Goal: Task Accomplishment & Management: Use online tool/utility

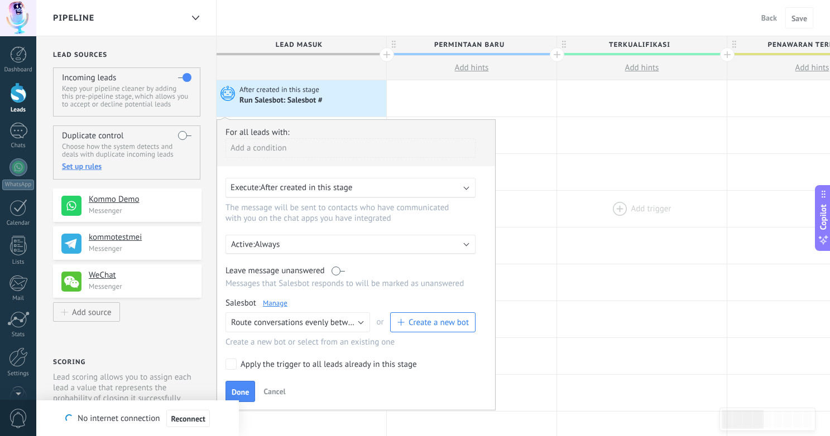
scroll to position [11, 0]
click at [570, 195] on div at bounding box center [642, 209] width 170 height 36
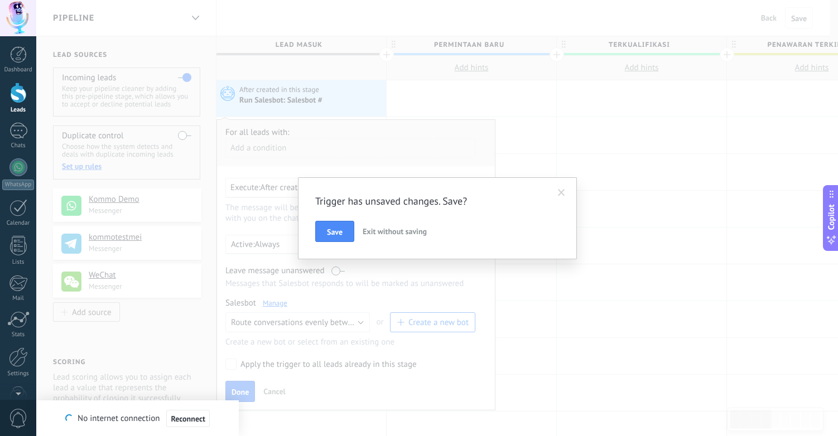
click at [377, 232] on span "Exit without saving" at bounding box center [395, 232] width 64 height 10
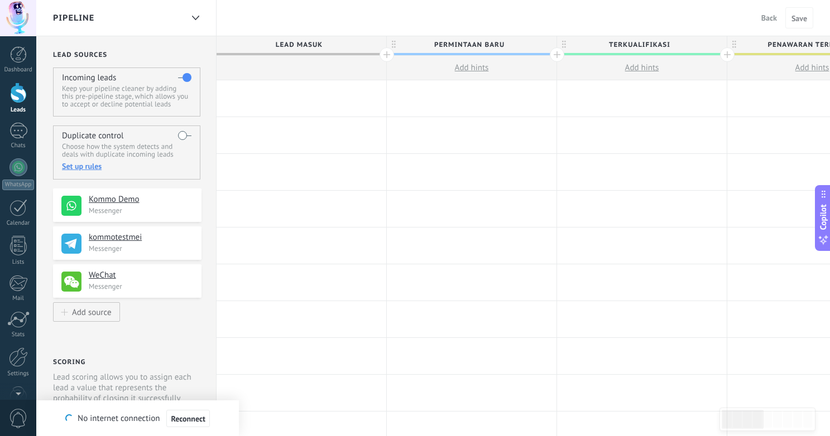
click at [281, 89] on div at bounding box center [302, 98] width 170 height 36
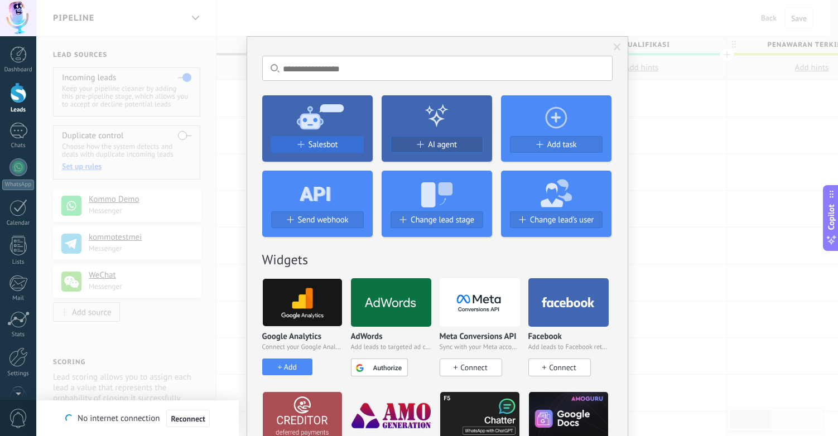
click at [339, 141] on div "Salesbot" at bounding box center [318, 144] width 92 height 9
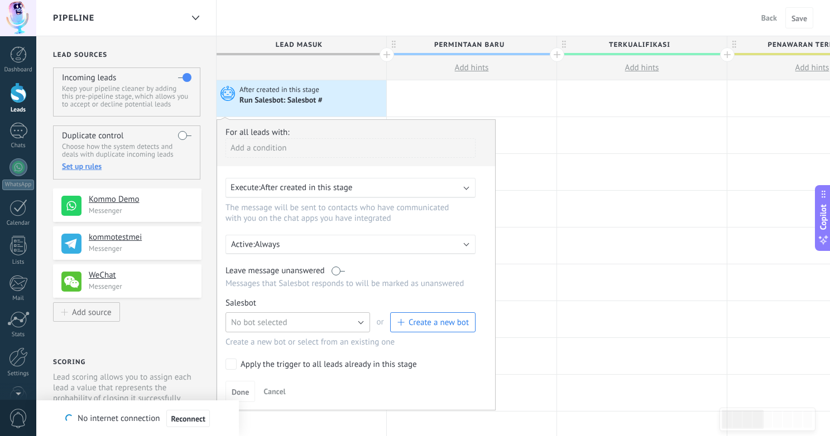
click at [318, 325] on button "No bot selected" at bounding box center [297, 323] width 145 height 20
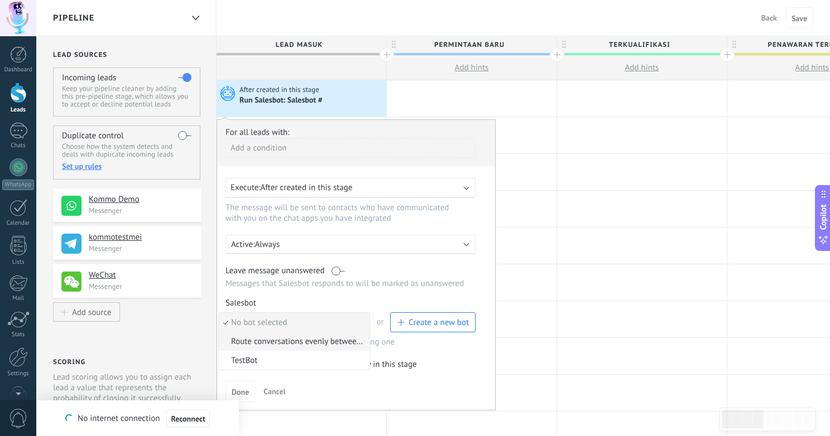
click at [315, 344] on span "Route conversations evenly between team members using Round Robin" at bounding box center [292, 342] width 147 height 11
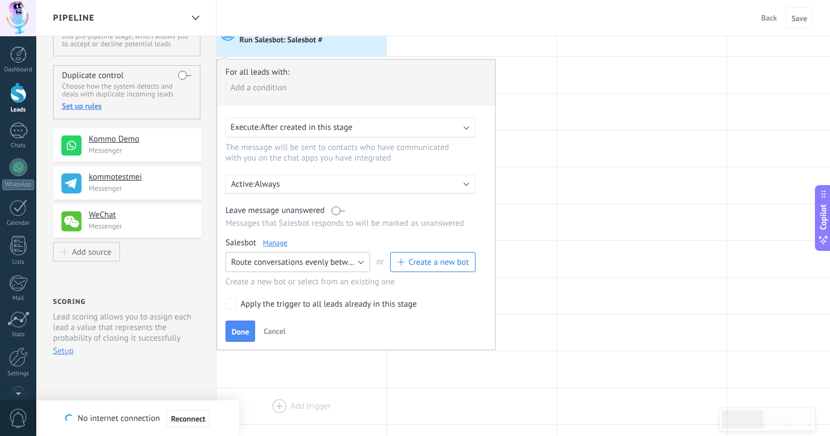
scroll to position [90, 0]
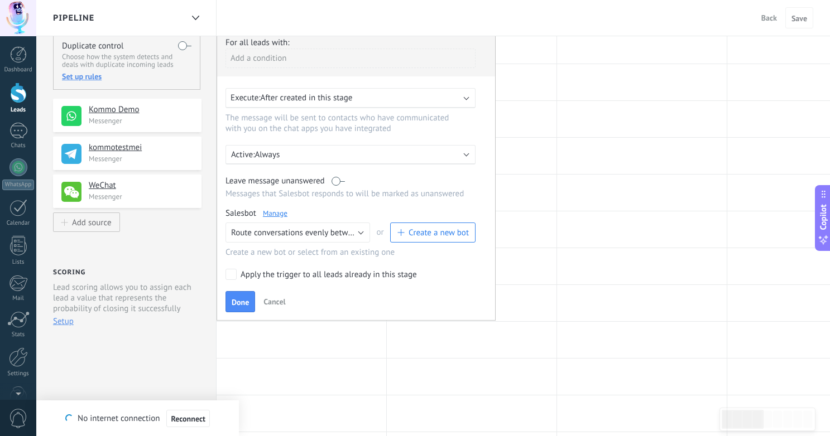
click at [281, 301] on span "Cancel" at bounding box center [274, 302] width 22 height 10
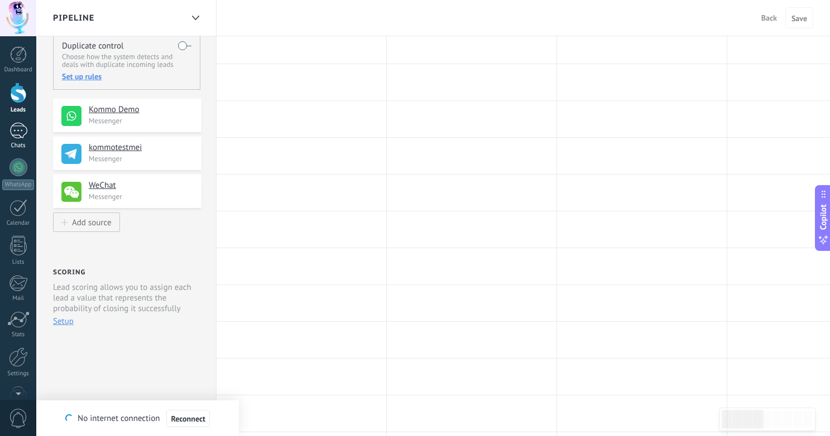
click at [15, 124] on div at bounding box center [18, 131] width 18 height 16
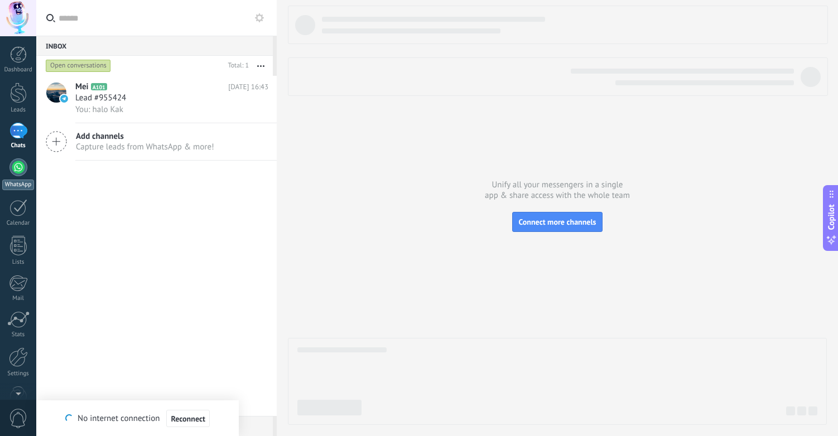
click at [16, 172] on div at bounding box center [18, 167] width 18 height 18
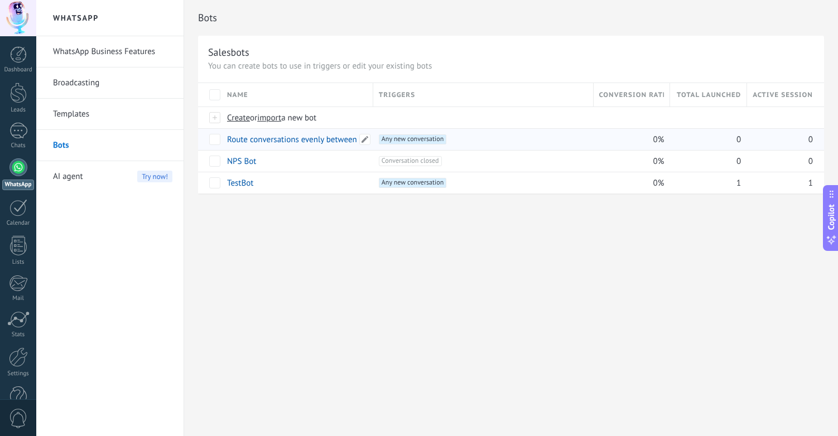
click at [243, 140] on link "Route conversations evenly between team members using Round Robin" at bounding box center [354, 139] width 254 height 11
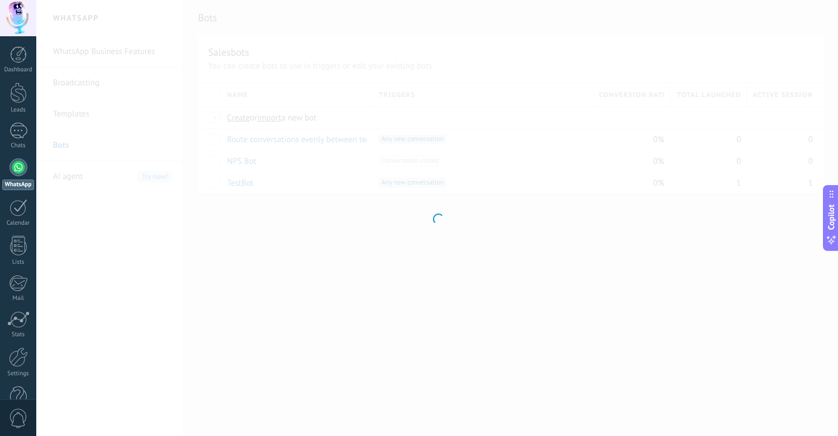
type input "**********"
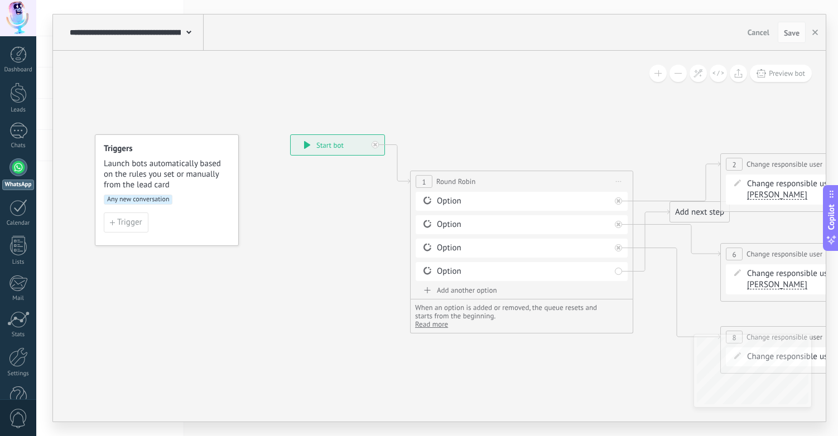
click at [438, 180] on span "Round Robin" at bounding box center [455, 181] width 39 height 11
click at [467, 182] on span "Round Robin" at bounding box center [455, 181] width 39 height 11
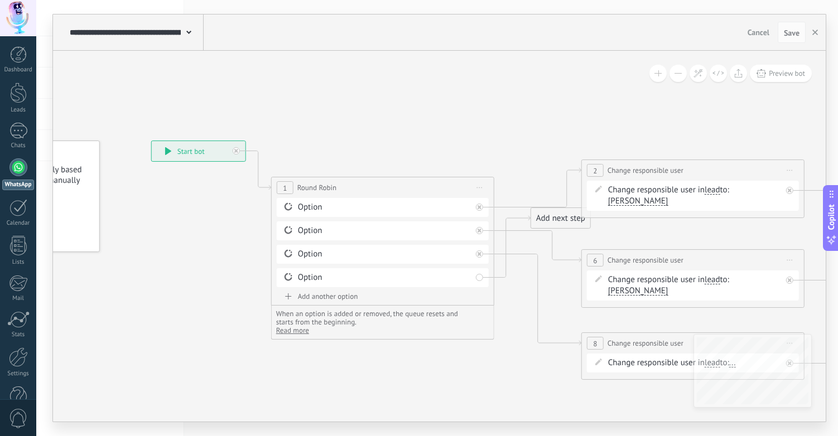
drag, startPoint x: 517, startPoint y: 152, endPoint x: 378, endPoint y: 158, distance: 139.7
click at [378, 158] on icon at bounding box center [749, 261] width 1755 height 798
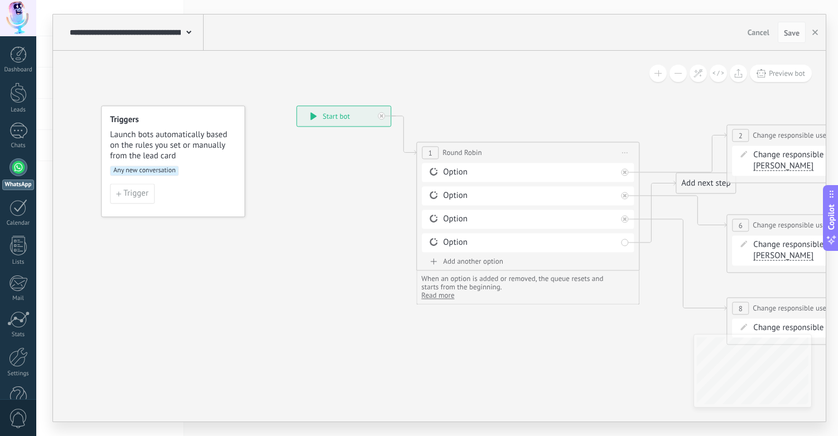
drag, startPoint x: 439, startPoint y: 127, endPoint x: 584, endPoint y: 92, distance: 149.8
click at [148, 169] on span "Any new conversation" at bounding box center [144, 171] width 69 height 10
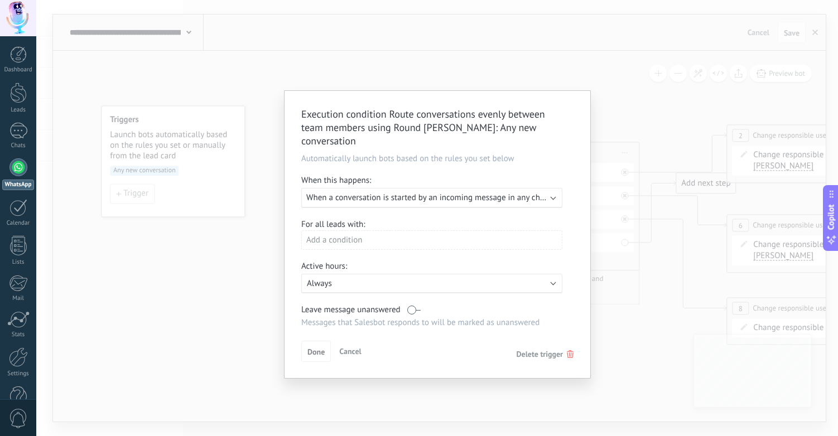
click at [406, 230] on div "Add a condition" at bounding box center [431, 240] width 261 height 20
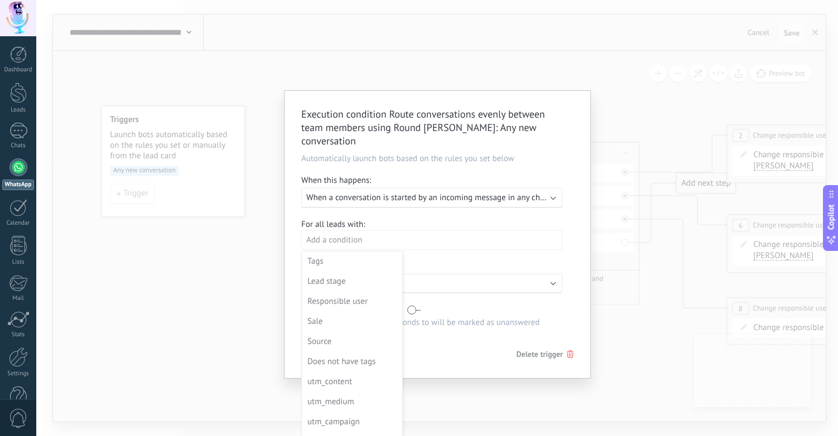
click at [224, 348] on div "Execution condition Route conversations evenly between team members using Round…" at bounding box center [437, 218] width 802 height 436
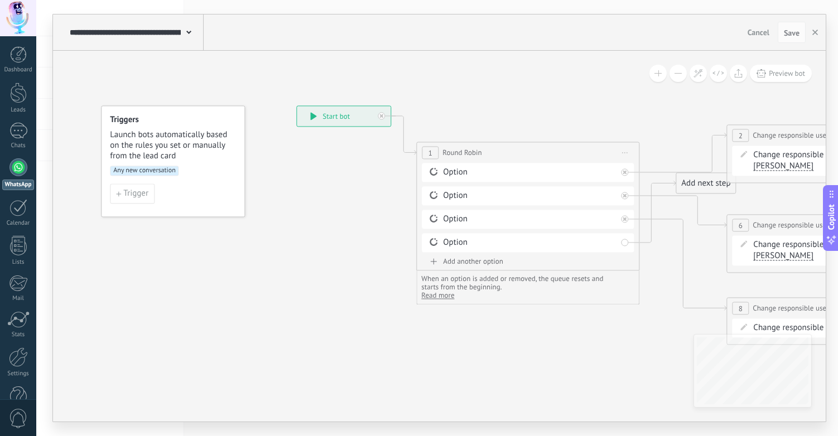
click at [483, 155] on div "**********" at bounding box center [528, 152] width 222 height 21
click at [488, 152] on div "**********" at bounding box center [528, 152] width 222 height 21
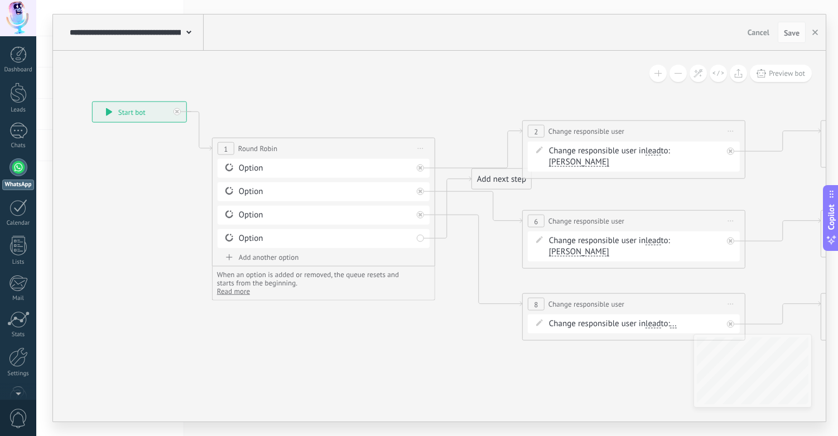
drag, startPoint x: 627, startPoint y: 106, endPoint x: 462, endPoint y: 103, distance: 165.2
click at [462, 103] on icon at bounding box center [690, 222] width 1755 height 798
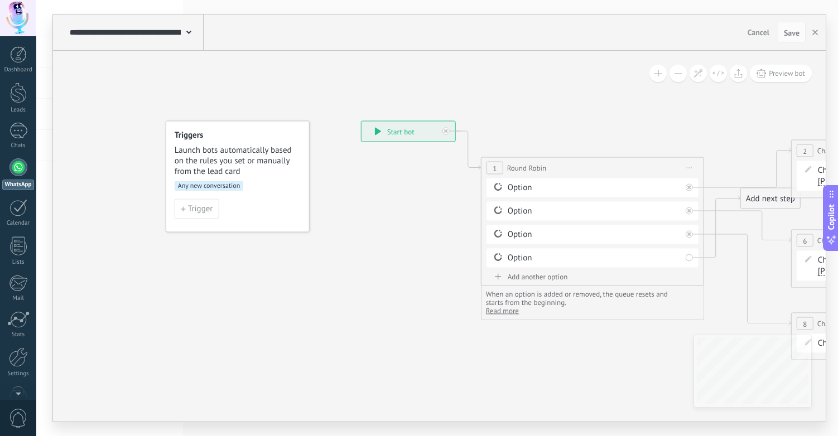
drag, startPoint x: 112, startPoint y: 186, endPoint x: 391, endPoint y: 208, distance: 279.9
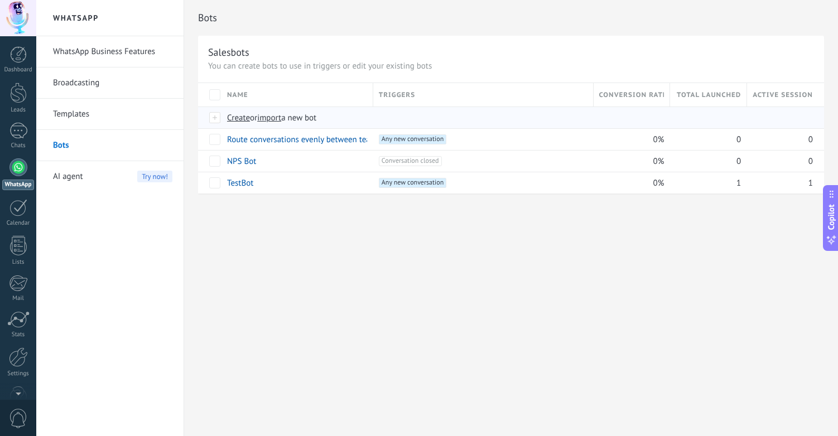
click at [239, 118] on span "Create" at bounding box center [238, 118] width 23 height 11
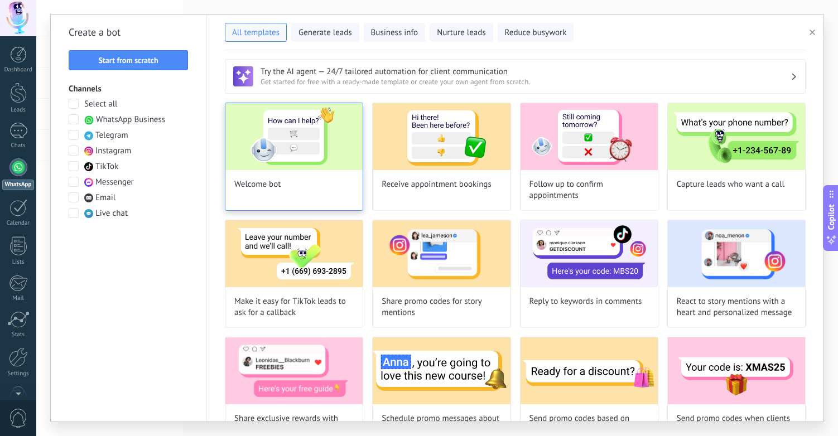
type input "**********"
click at [117, 56] on span "Start from scratch" at bounding box center [128, 60] width 60 height 8
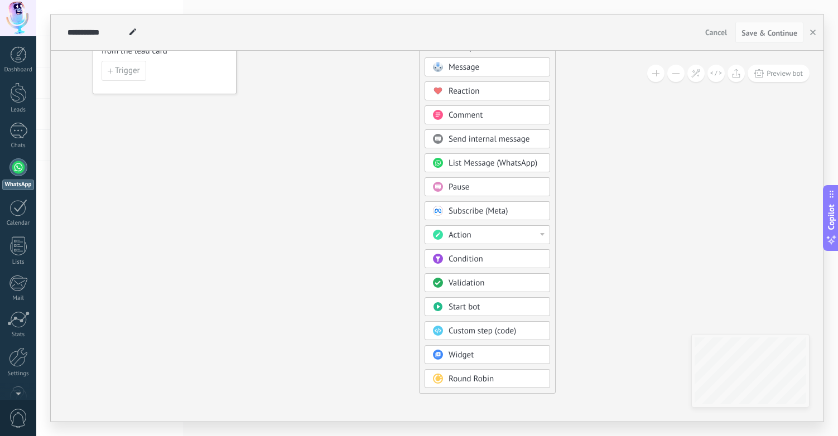
click at [487, 333] on span "Custom step (code)" at bounding box center [483, 331] width 68 height 11
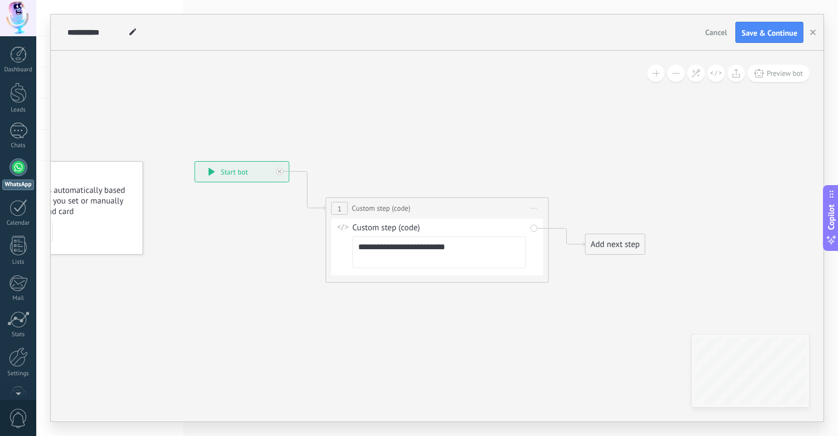
click at [536, 206] on span "Start preview here Rename Duplicate Delete" at bounding box center [535, 208] width 18 height 16
click at [564, 281] on div "Delete" at bounding box center [576, 281] width 93 height 19
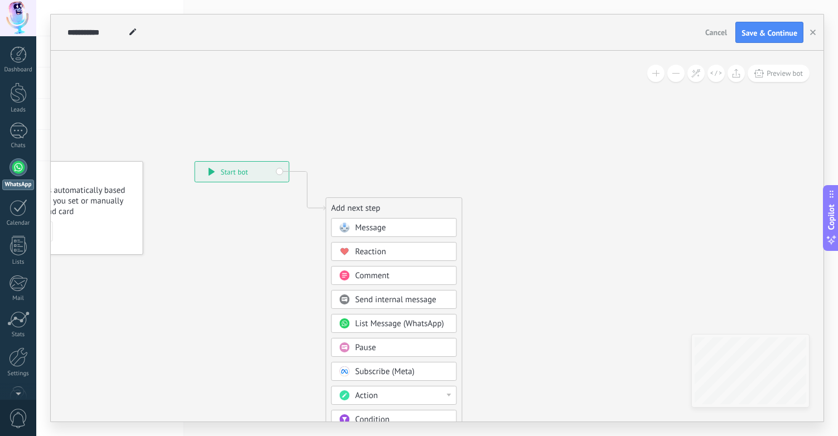
click at [411, 228] on div "Message" at bounding box center [403, 228] width 94 height 11
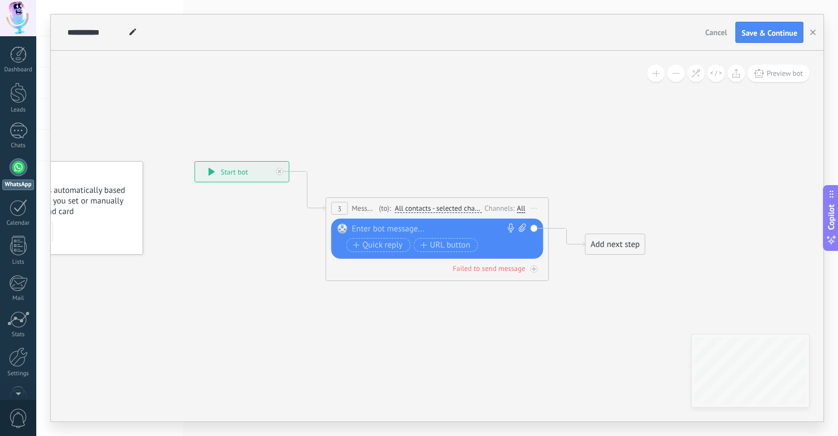
click at [430, 205] on span "All contacts - selected channels" at bounding box center [438, 208] width 87 height 9
click at [430, 205] on button "All contacts - selected channels" at bounding box center [460, 209] width 140 height 20
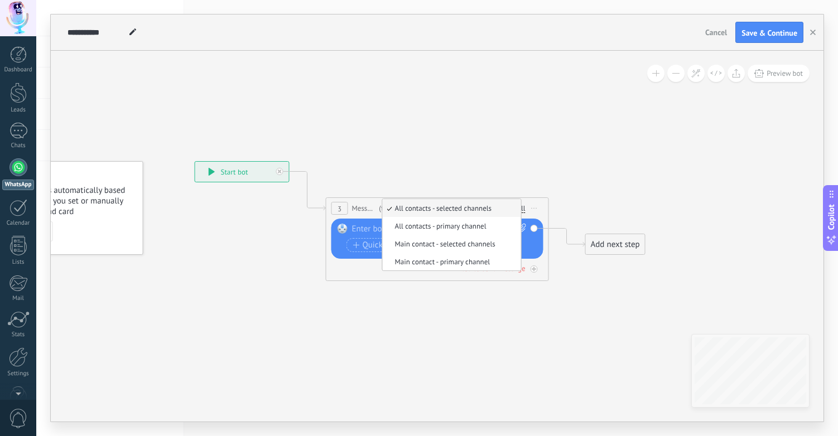
click at [519, 164] on icon at bounding box center [421, 213] width 1010 height 663
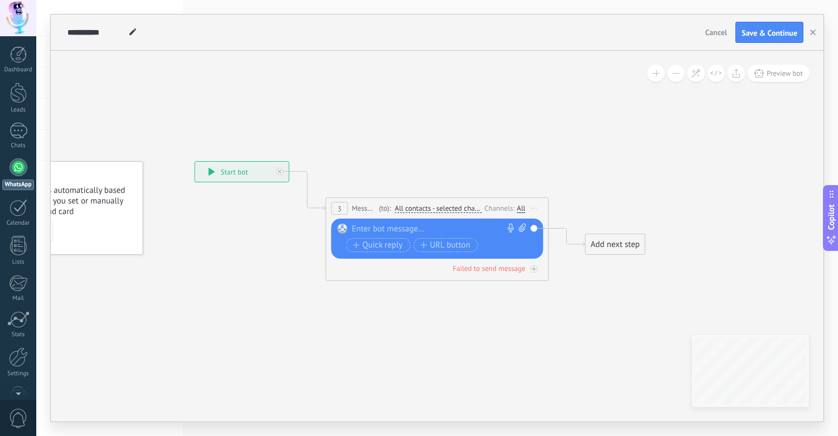
click at [369, 230] on div at bounding box center [435, 229] width 166 height 11
paste div
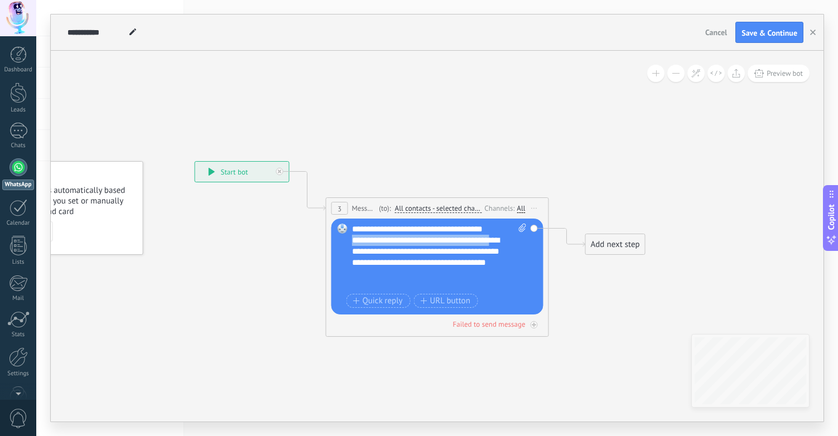
drag, startPoint x: 353, startPoint y: 240, endPoint x: 496, endPoint y: 238, distance: 142.3
click at [496, 238] on div "**********" at bounding box center [429, 257] width 155 height 45
drag, startPoint x: 491, startPoint y: 227, endPoint x: 389, endPoint y: 247, distance: 104.1
click at [389, 247] on div "**********" at bounding box center [439, 257] width 175 height 67
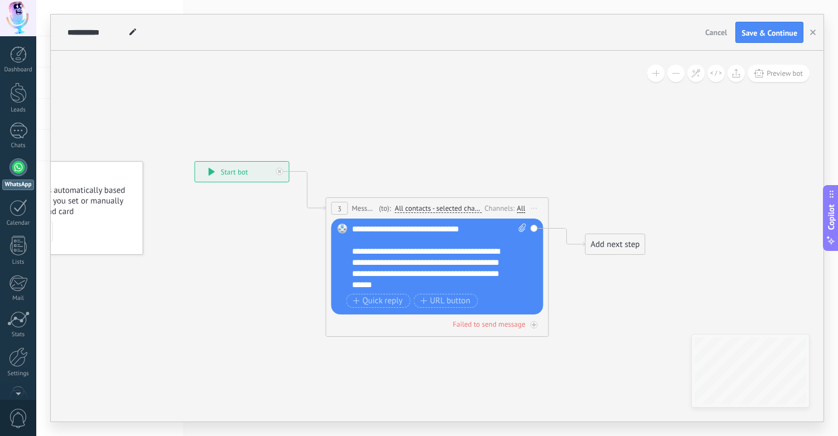
scroll to position [45, 0]
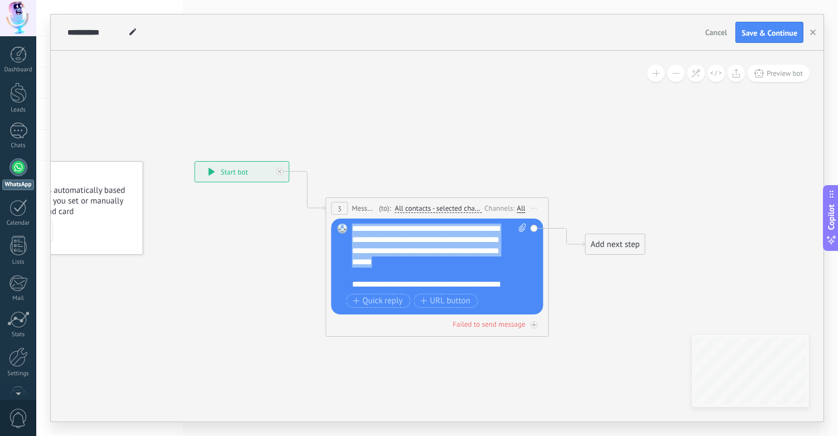
drag, startPoint x: 478, startPoint y: 276, endPoint x: 350, endPoint y: 241, distance: 132.6
click at [350, 241] on div "Replace Remove Convert to voice message Drag the image here to attach it. Add i…" at bounding box center [438, 267] width 212 height 96
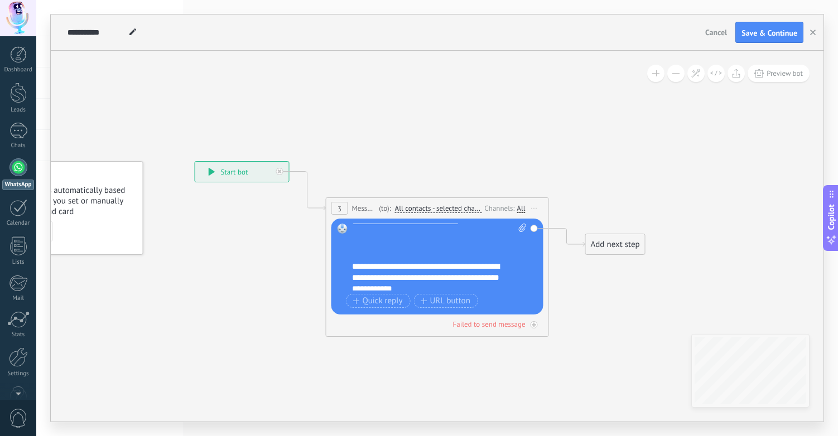
scroll to position [28, 0]
click at [370, 263] on div at bounding box center [434, 257] width 164 height 11
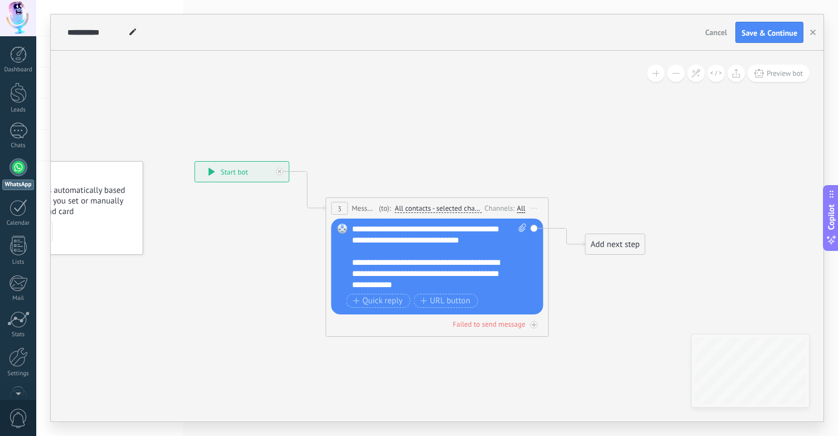
scroll to position [22, 0]
drag, startPoint x: 451, startPoint y: 263, endPoint x: 455, endPoint y: 283, distance: 20.6
click at [455, 283] on div "**********" at bounding box center [429, 273] width 155 height 33
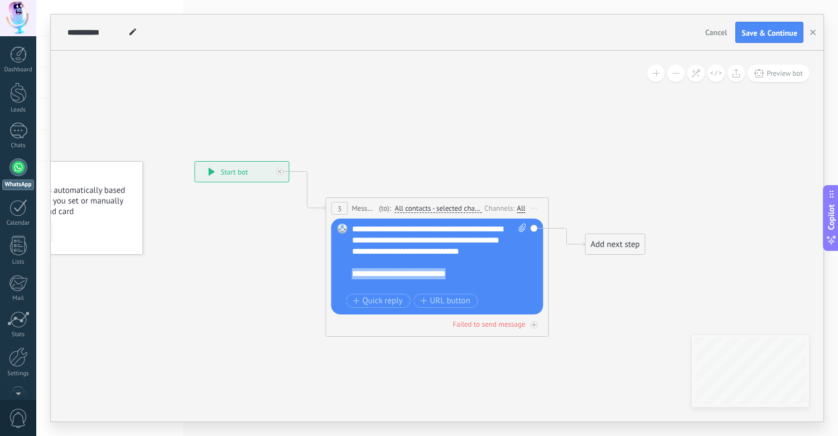
drag, startPoint x: 464, startPoint y: 284, endPoint x: 335, endPoint y: 283, distance: 128.9
click at [335, 283] on div "**********" at bounding box center [438, 267] width 212 height 96
click at [414, 264] on div "**********" at bounding box center [439, 257] width 175 height 67
drag, startPoint x: 417, startPoint y: 263, endPoint x: 392, endPoint y: 254, distance: 26.7
click at [392, 254] on div "**********" at bounding box center [439, 257] width 175 height 67
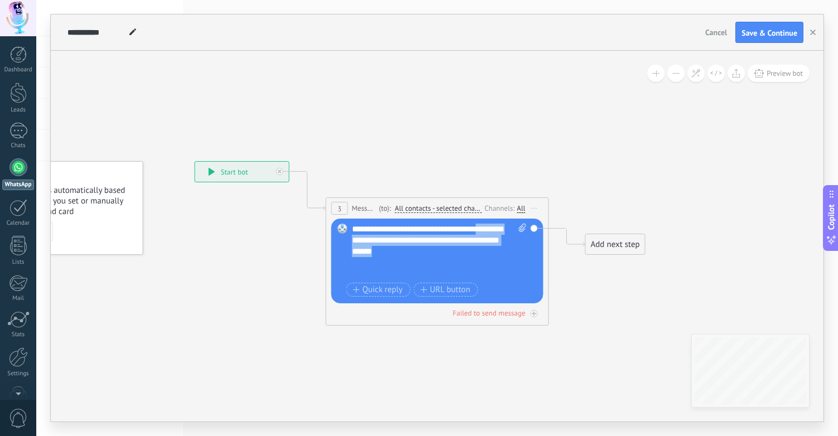
drag, startPoint x: 463, startPoint y: 254, endPoint x: 350, endPoint y: 237, distance: 114.7
click at [350, 237] on div "Replace Remove Convert to voice message Drag the image here to attach it. Add i…" at bounding box center [438, 261] width 212 height 85
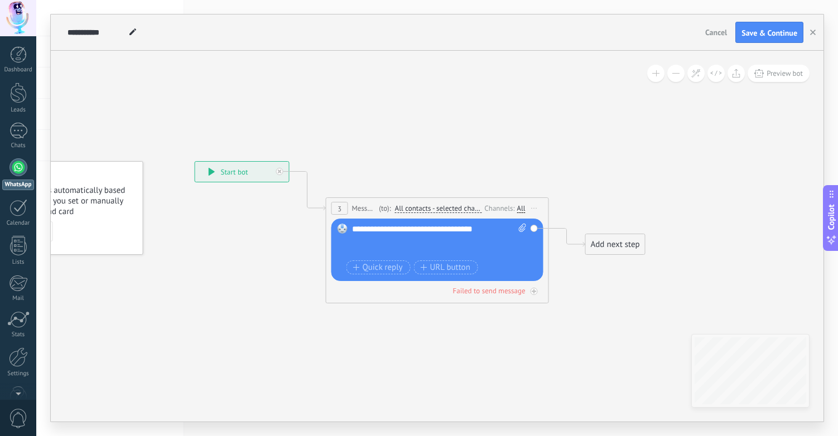
click at [393, 248] on div at bounding box center [429, 251] width 155 height 11
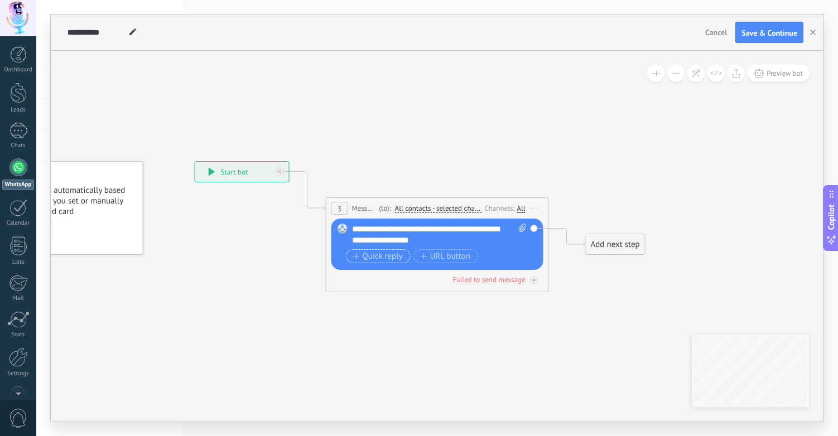
click at [385, 258] on span "Quick reply" at bounding box center [378, 256] width 50 height 9
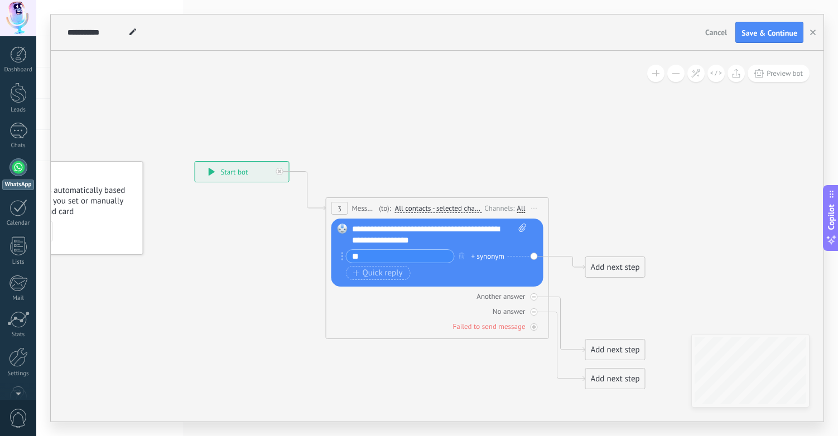
type input "*"
type input "*****"
click at [372, 274] on span "Quick reply" at bounding box center [378, 273] width 50 height 9
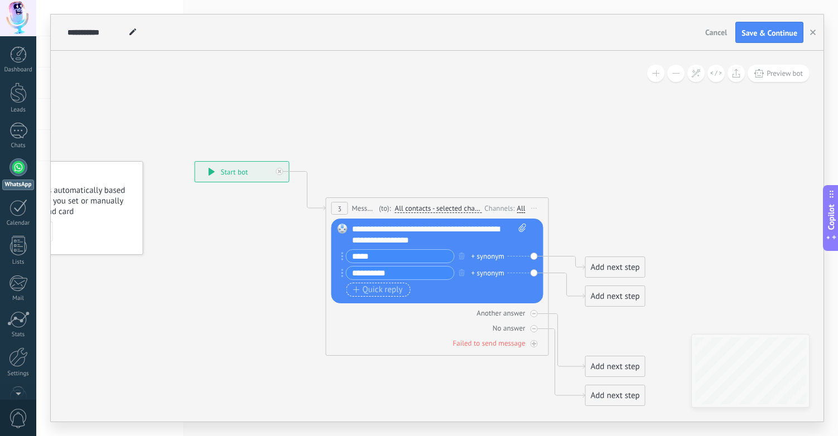
type input "**********"
click at [379, 292] on span "Quick reply" at bounding box center [378, 290] width 50 height 9
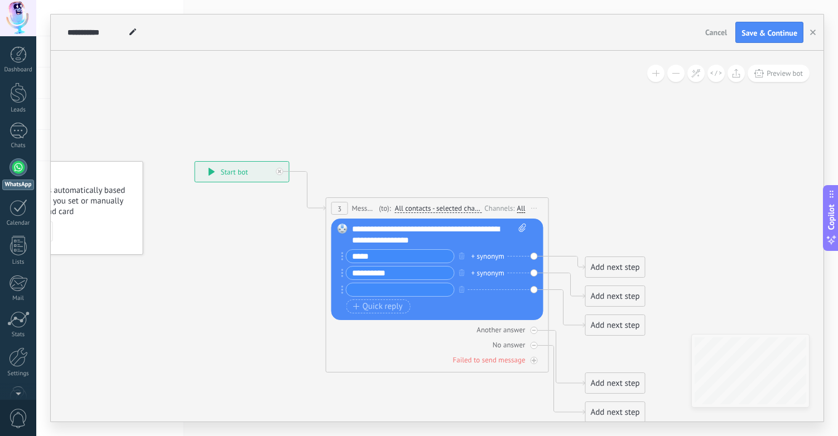
click at [597, 265] on div "Add next step" at bounding box center [615, 267] width 59 height 18
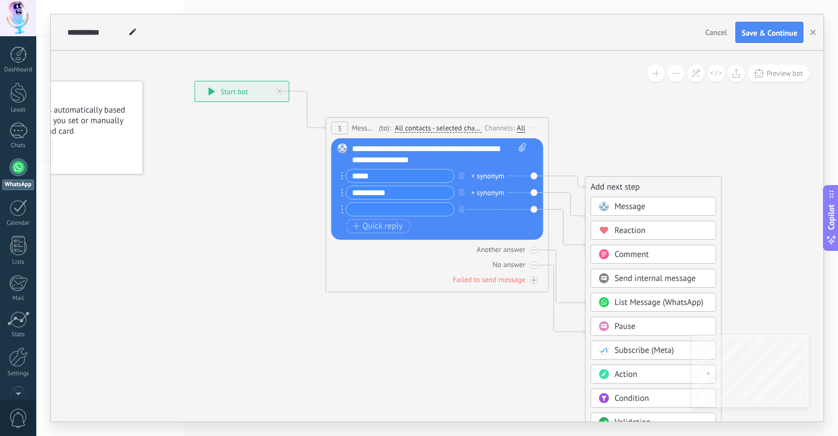
click at [662, 302] on span "List Message (WhatsApp)" at bounding box center [659, 302] width 89 height 11
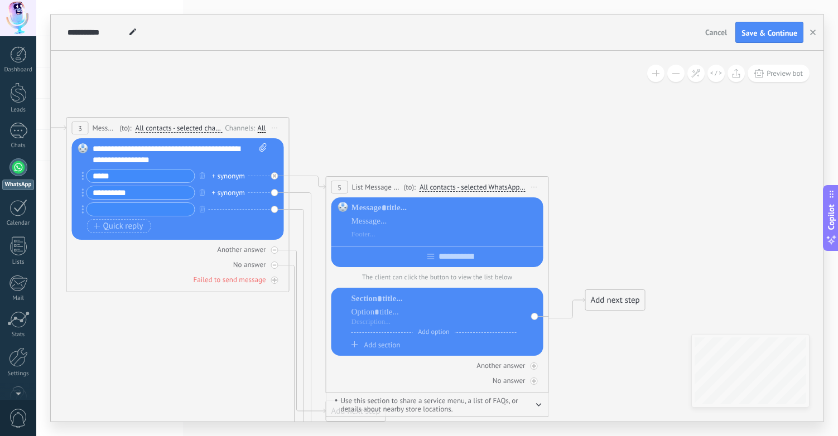
click at [535, 187] on icon at bounding box center [535, 187] width 6 height 1
click at [557, 256] on div "Delete" at bounding box center [576, 260] width 93 height 19
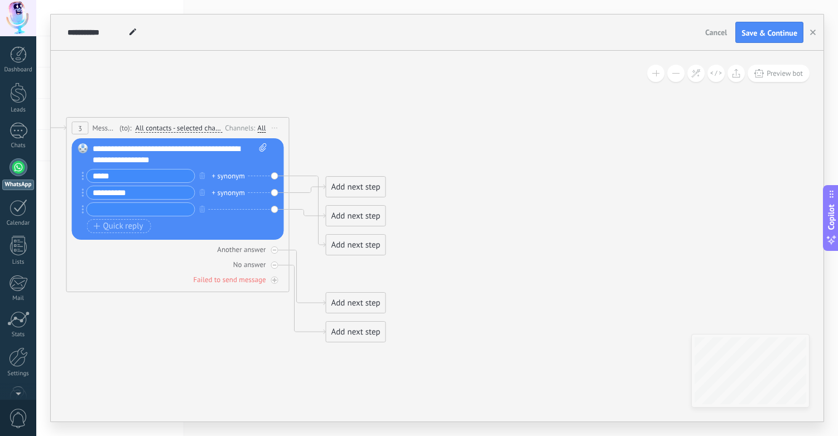
click at [360, 184] on div "Add next step" at bounding box center [355, 187] width 59 height 18
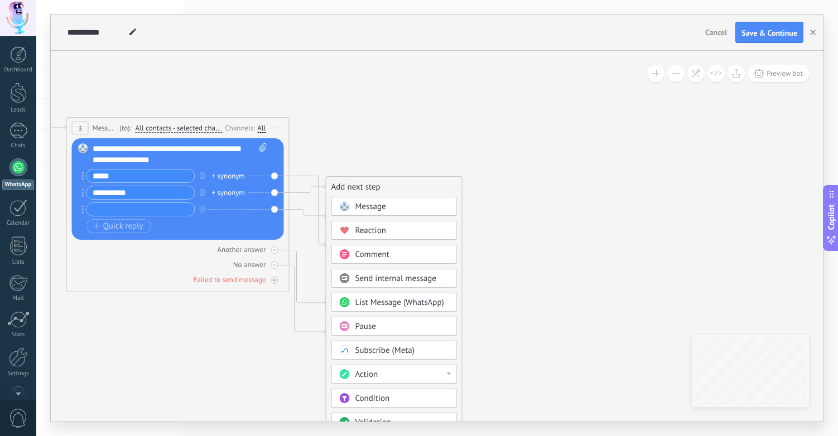
click at [477, 158] on icon at bounding box center [161, 212] width 1010 height 820
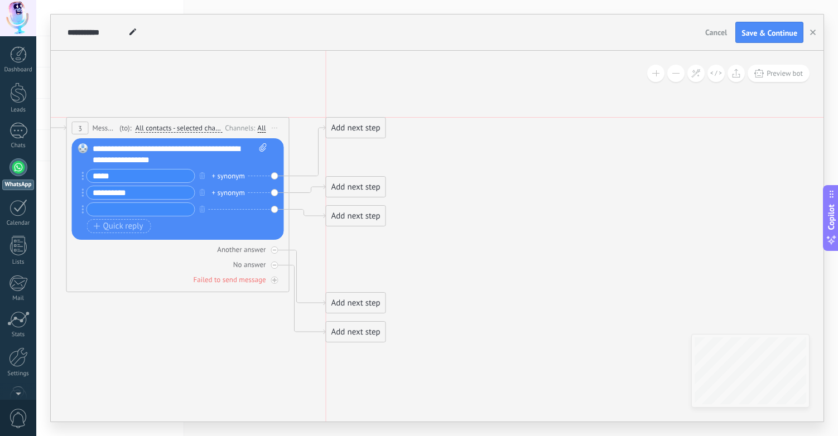
drag, startPoint x: 351, startPoint y: 245, endPoint x: 351, endPoint y: 127, distance: 117.8
click at [351, 127] on div "Add next step" at bounding box center [355, 128] width 59 height 18
click at [351, 123] on div "Add next step" at bounding box center [355, 128] width 59 height 18
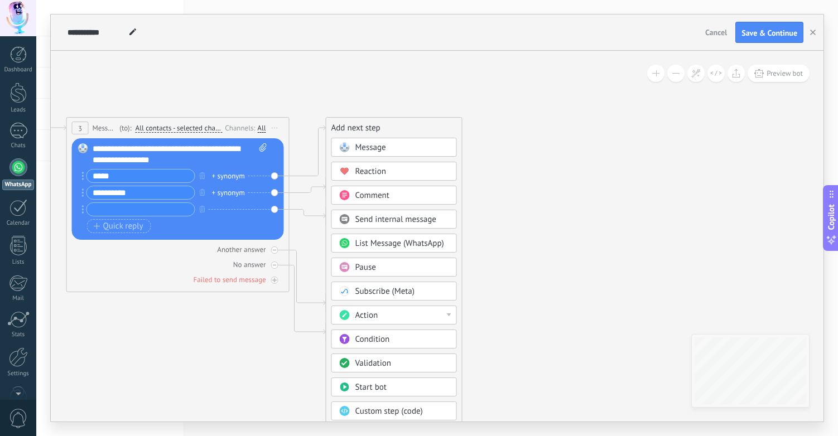
click at [380, 146] on span "Message" at bounding box center [371, 147] width 31 height 11
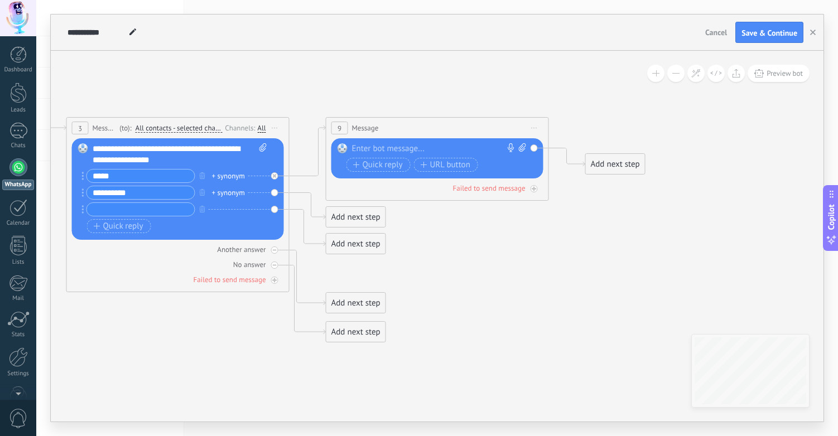
click at [406, 148] on div at bounding box center [435, 148] width 166 height 11
click at [367, 169] on span "Quick reply" at bounding box center [378, 165] width 50 height 9
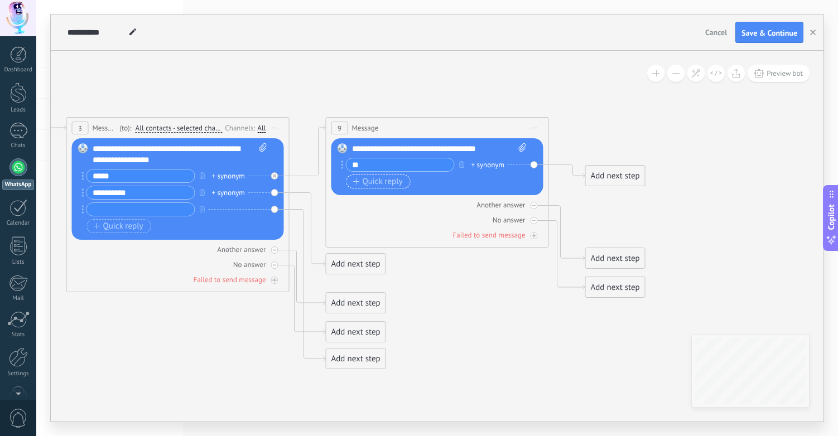
type input "**"
click at [376, 181] on span "Quick reply" at bounding box center [378, 181] width 50 height 9
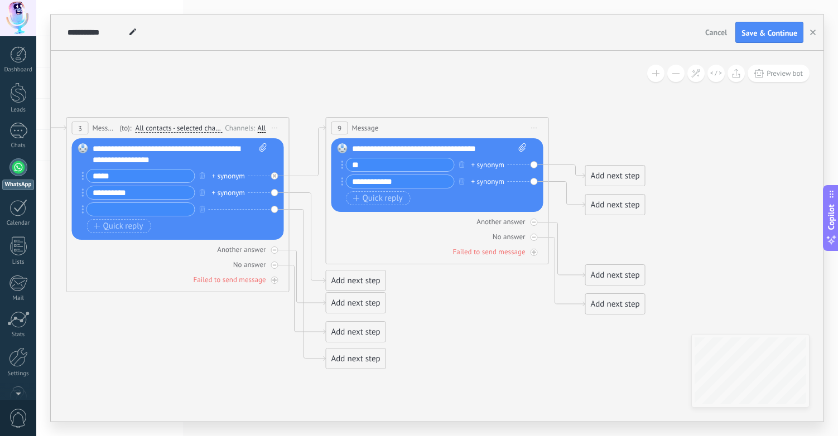
type input "**********"
click at [491, 162] on div "+ synonym" at bounding box center [488, 165] width 33 height 11
click at [620, 89] on icon at bounding box center [290, 225] width 1269 height 847
click at [609, 174] on div "Add next step" at bounding box center [615, 176] width 59 height 18
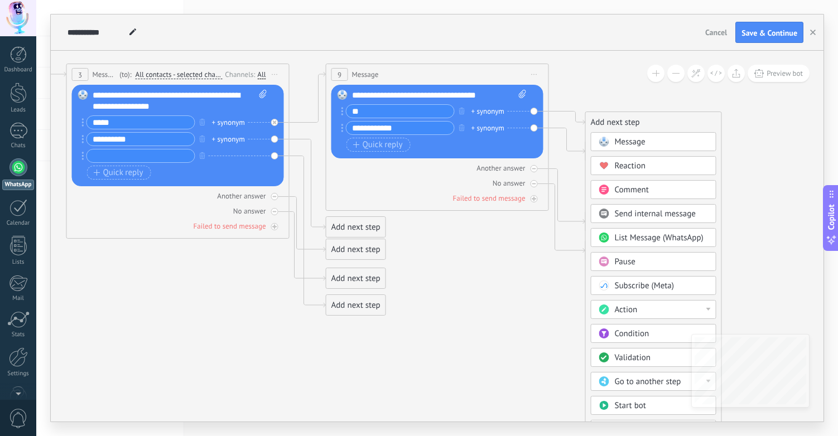
click at [676, 312] on div "Action" at bounding box center [662, 310] width 94 height 11
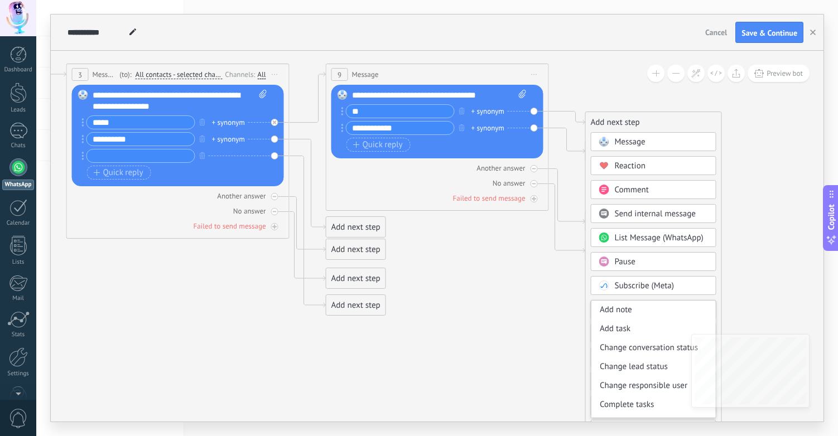
click at [578, 296] on icon at bounding box center [290, 171] width 1269 height 847
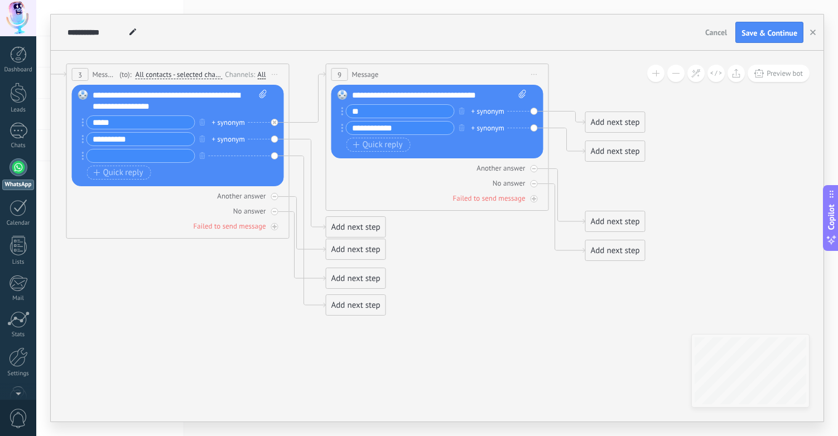
click at [613, 122] on div "Add next step" at bounding box center [615, 122] width 59 height 18
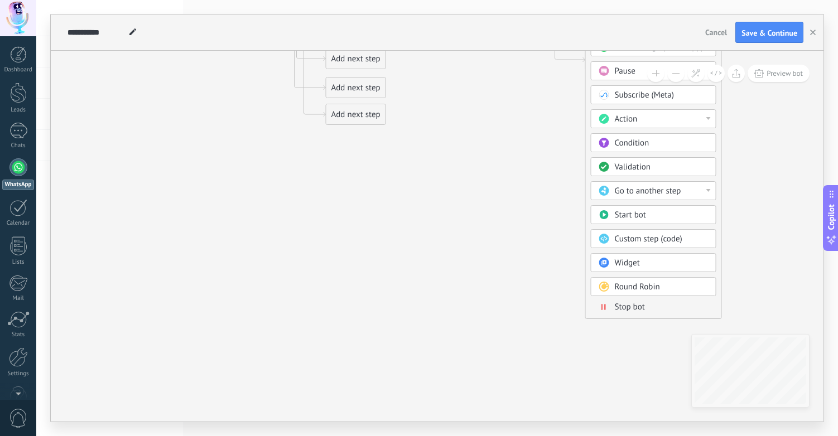
click at [647, 289] on span "Round Robin" at bounding box center [637, 287] width 45 height 11
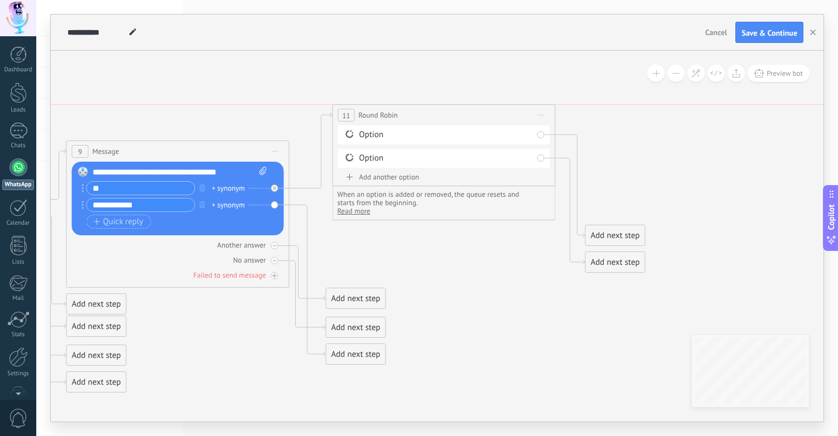
drag, startPoint x: 429, startPoint y: 199, endPoint x: 436, endPoint y: 119, distance: 80.1
click at [436, 119] on div "**********" at bounding box center [444, 115] width 222 height 21
drag, startPoint x: 635, startPoint y: 229, endPoint x: 636, endPoint y: 116, distance: 112.7
click at [636, 116] on div "Add next step" at bounding box center [615, 115] width 59 height 18
drag, startPoint x: 636, startPoint y: 220, endPoint x: 633, endPoint y: 150, distance: 70.9
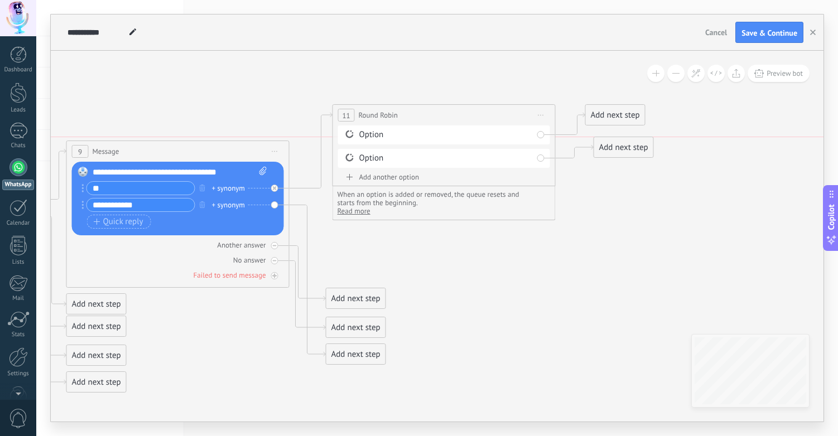
click at [633, 150] on div "Add next step" at bounding box center [623, 147] width 59 height 18
click at [390, 250] on icon at bounding box center [165, 248] width 1537 height 847
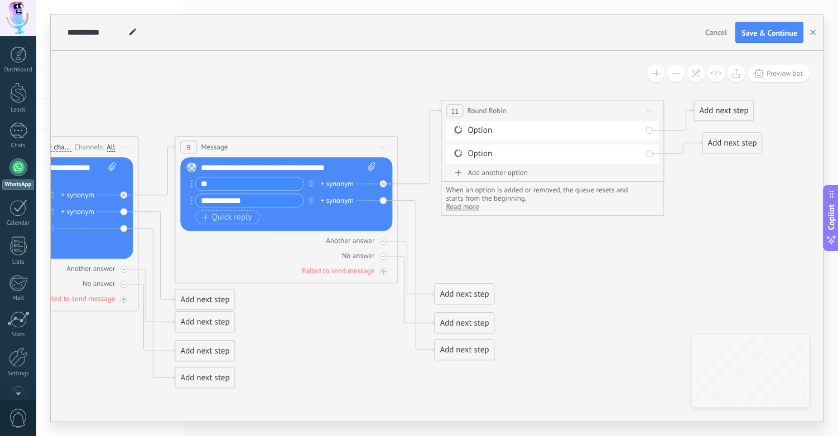
drag, startPoint x: 386, startPoint y: 253, endPoint x: 481, endPoint y: 249, distance: 94.4
click at [481, 249] on icon at bounding box center [273, 244] width 1537 height 847
drag, startPoint x: 454, startPoint y: 354, endPoint x: 474, endPoint y: 239, distance: 116.3
click at [474, 239] on div "Add next step" at bounding box center [484, 235] width 59 height 18
click at [477, 236] on div "Add next step" at bounding box center [484, 235] width 59 height 18
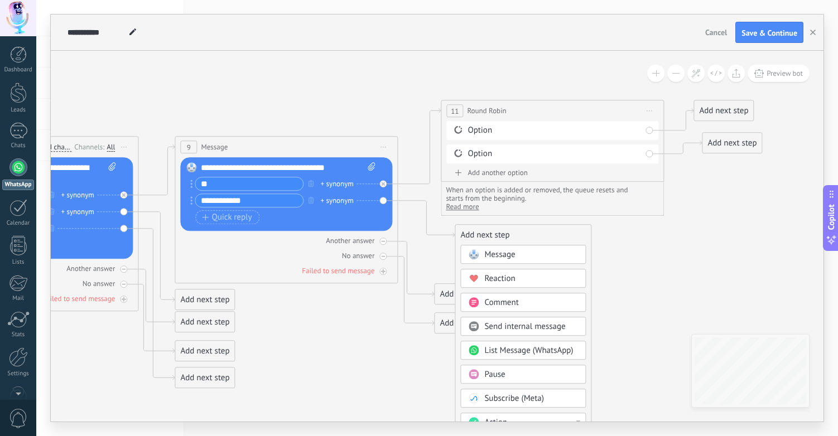
click at [497, 260] on span "Message" at bounding box center [499, 254] width 31 height 11
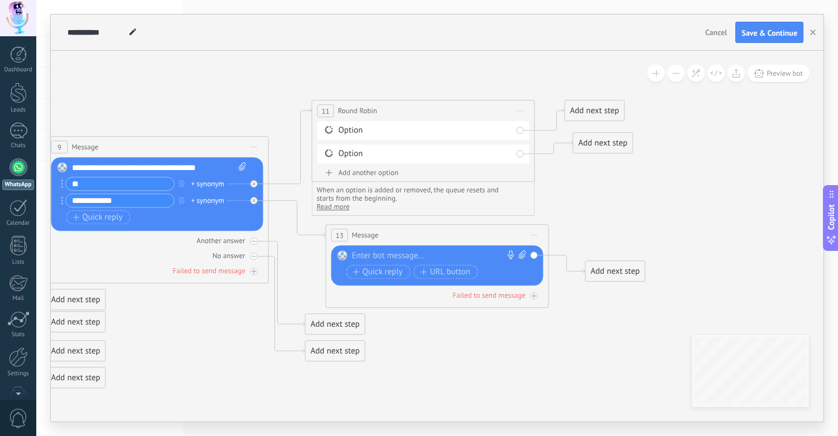
click at [380, 255] on div at bounding box center [435, 256] width 166 height 11
click at [196, 332] on icon at bounding box center [150, 244] width 1549 height 847
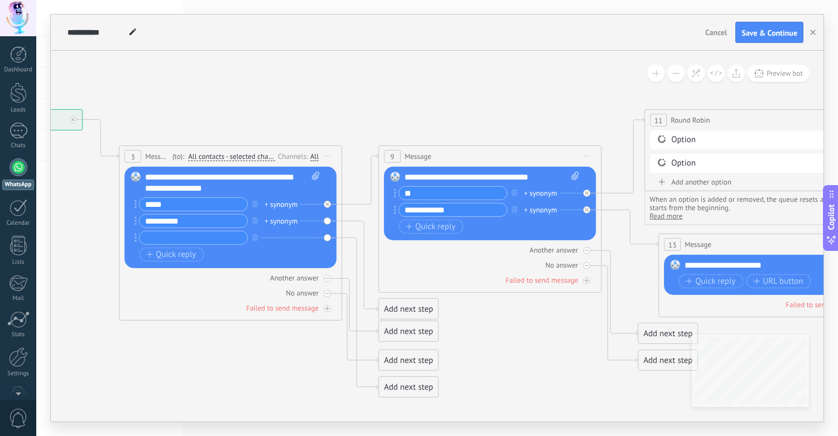
drag, startPoint x: 186, startPoint y: 330, endPoint x: 521, endPoint y: 339, distance: 334.4
click at [521, 339] on icon at bounding box center [483, 253] width 1549 height 847
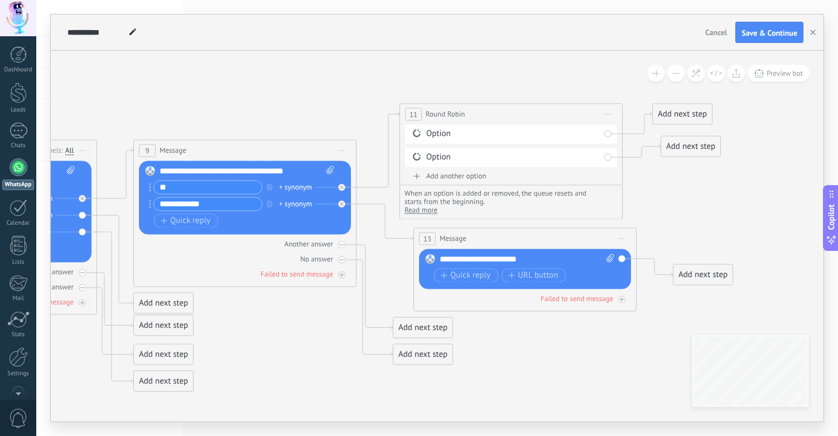
drag, startPoint x: 503, startPoint y: 333, endPoint x: 301, endPoint y: 332, distance: 201.5
click at [301, 332] on icon at bounding box center [238, 247] width 1549 height 847
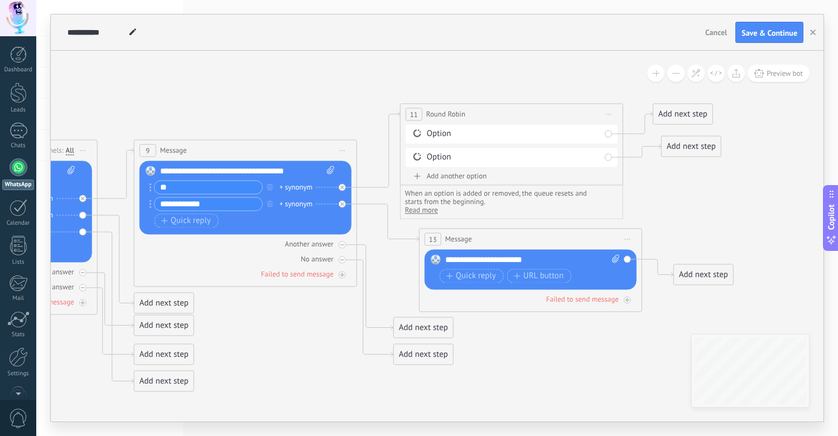
click at [526, 232] on div "13 Message ******* (to): All contacts - selected channels All contacts - select…" at bounding box center [531, 239] width 222 height 21
click at [555, 261] on div "**********" at bounding box center [532, 259] width 175 height 11
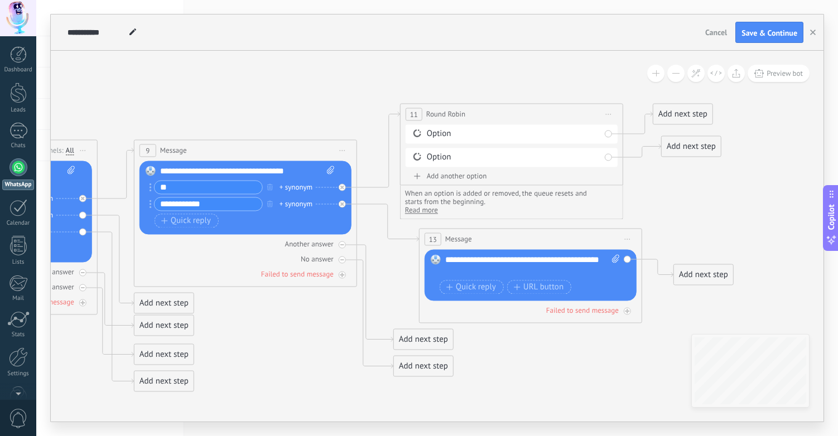
click at [556, 347] on icon at bounding box center [238, 247] width 1549 height 847
click at [272, 337] on icon at bounding box center [238, 247] width 1549 height 847
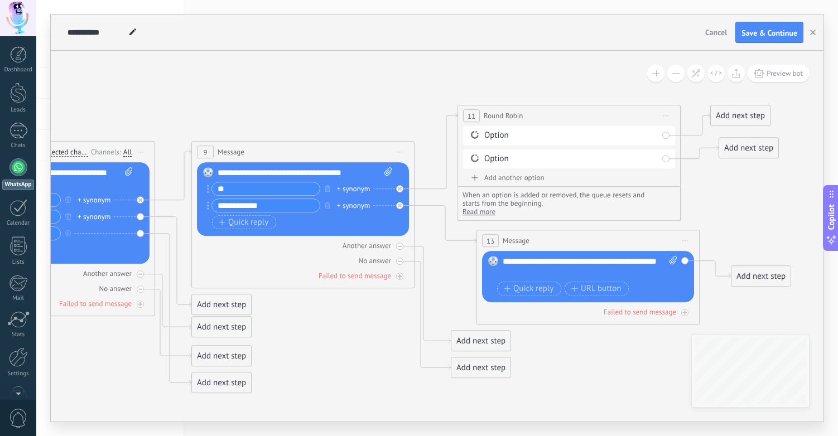
drag, startPoint x: 261, startPoint y: 327, endPoint x: 316, endPoint y: 329, distance: 55.3
click at [316, 329] on icon at bounding box center [296, 249] width 1549 height 847
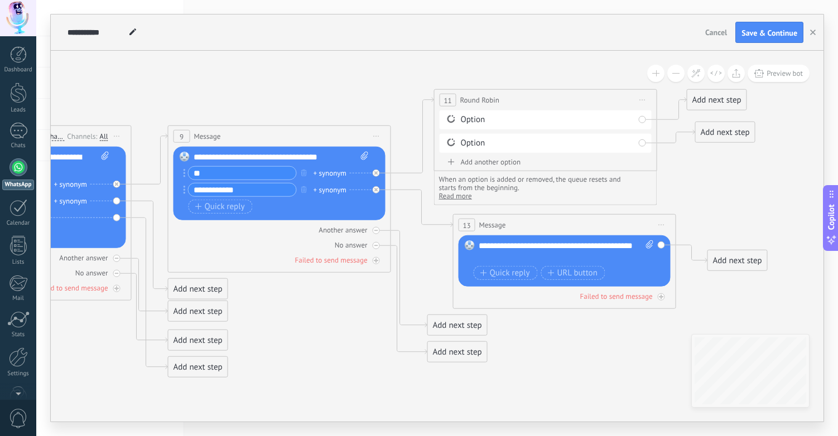
drag, startPoint x: 619, startPoint y: 362, endPoint x: 593, endPoint y: 344, distance: 31.0
click at [594, 344] on icon at bounding box center [272, 233] width 1549 height 847
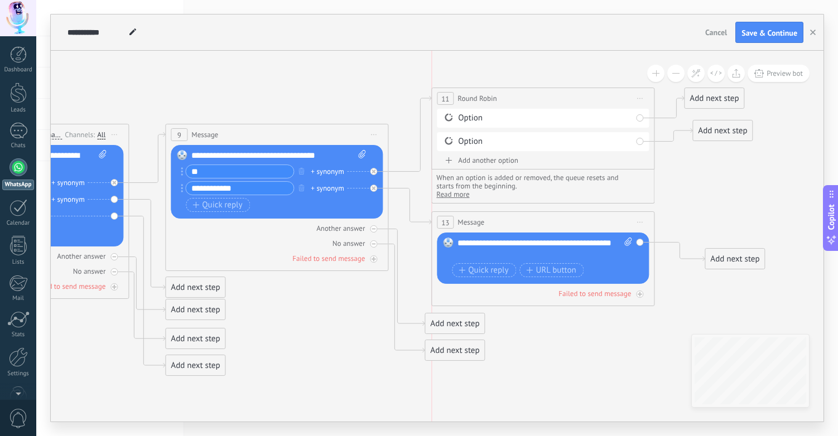
drag, startPoint x: 558, startPoint y: 224, endPoint x: 540, endPoint y: 223, distance: 17.3
click at [540, 223] on div "13 Message ******* (to): All contacts - selected channels All contacts - select…" at bounding box center [543, 222] width 222 height 21
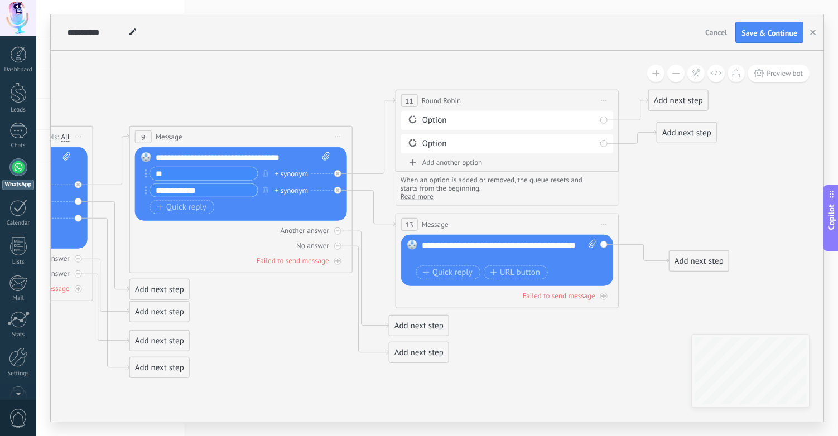
drag, startPoint x: 695, startPoint y: 332, endPoint x: 558, endPoint y: 320, distance: 137.8
click at [558, 349] on icon at bounding box center [234, 234] width 1549 height 847
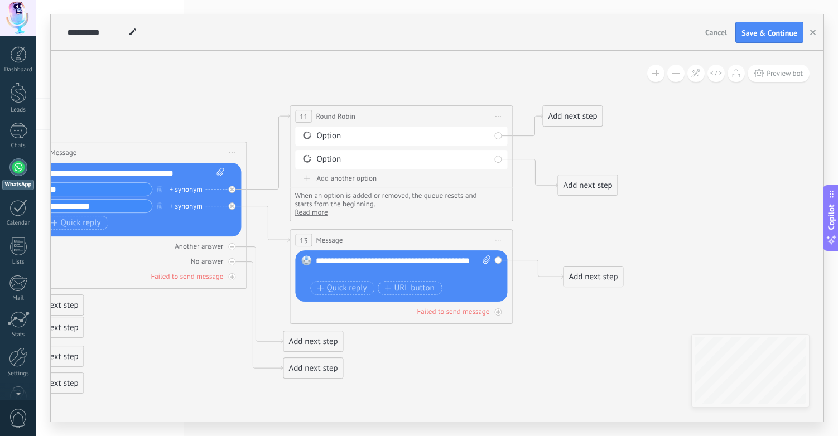
drag, startPoint x: 566, startPoint y: 150, endPoint x: 573, endPoint y: 220, distance: 70.6
click at [573, 195] on div "Add next step" at bounding box center [587, 185] width 59 height 18
click at [577, 119] on div "Add next step" at bounding box center [572, 116] width 59 height 18
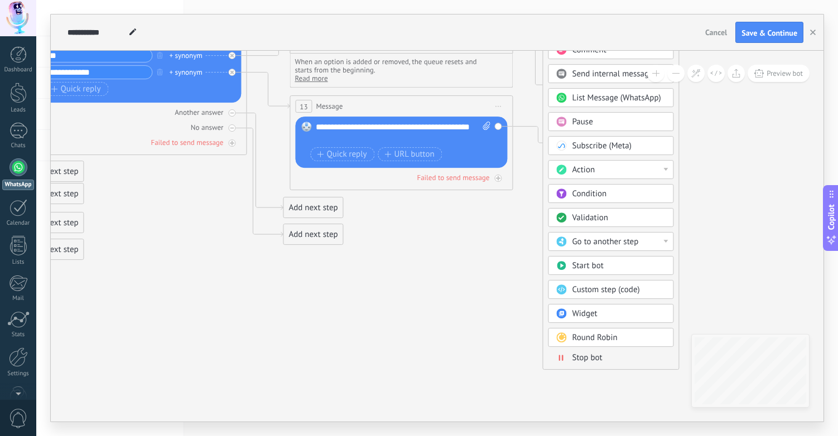
click at [624, 171] on div "Action" at bounding box center [619, 170] width 94 height 11
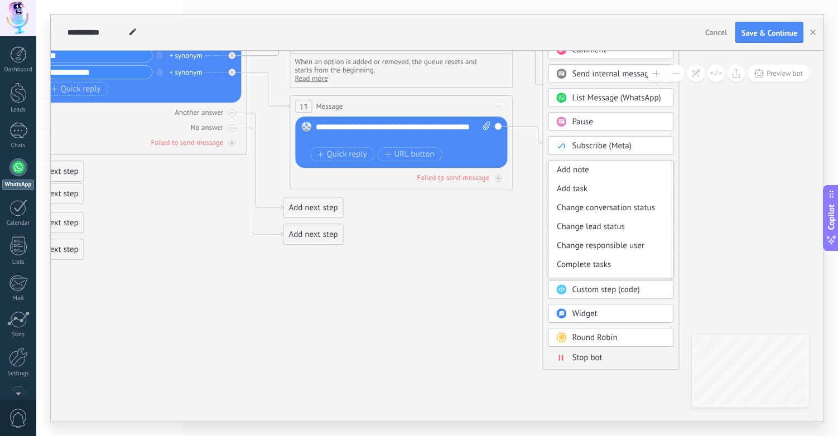
click at [722, 198] on icon at bounding box center [128, 115] width 1549 height 847
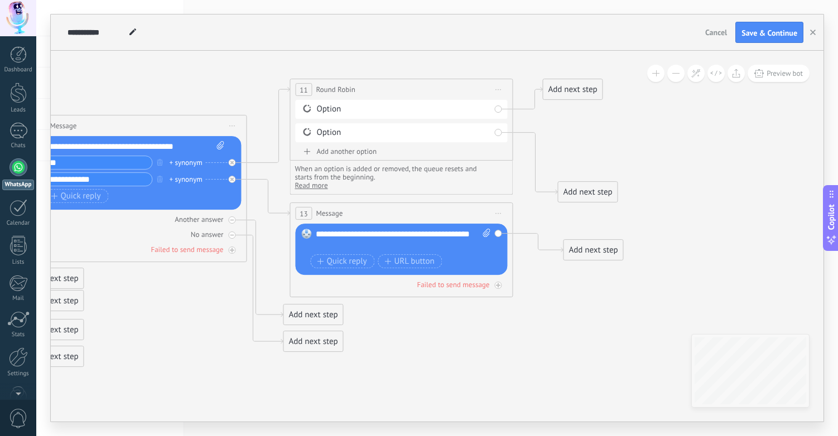
click at [565, 92] on div "Add next step" at bounding box center [572, 89] width 59 height 18
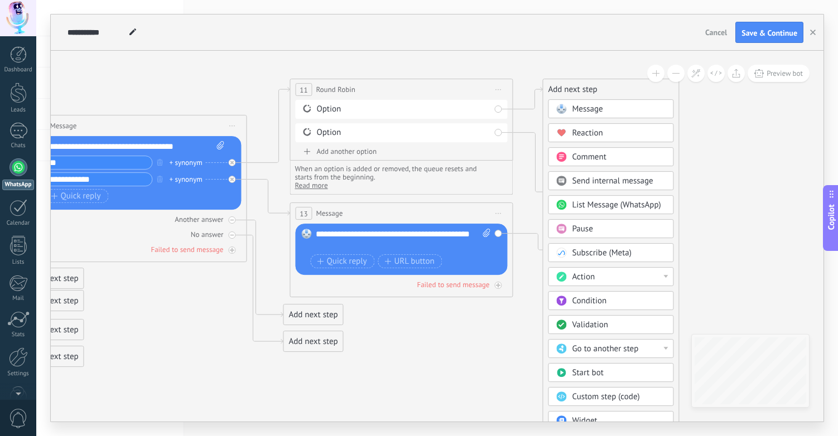
click at [622, 304] on div "Condition" at bounding box center [619, 301] width 94 height 11
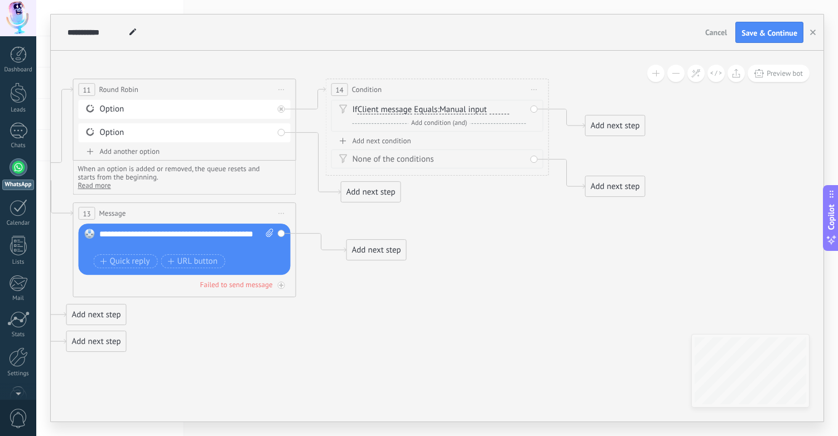
click at [394, 109] on span "Client message" at bounding box center [385, 109] width 54 height 9
click at [394, 109] on button "Client message" at bounding box center [422, 110] width 140 height 20
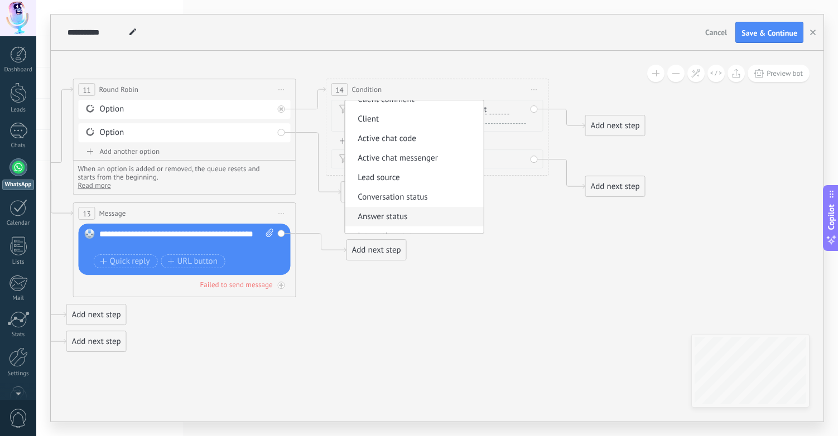
scroll to position [28, 0]
click at [414, 163] on span "Active chat messenger" at bounding box center [412, 160] width 135 height 11
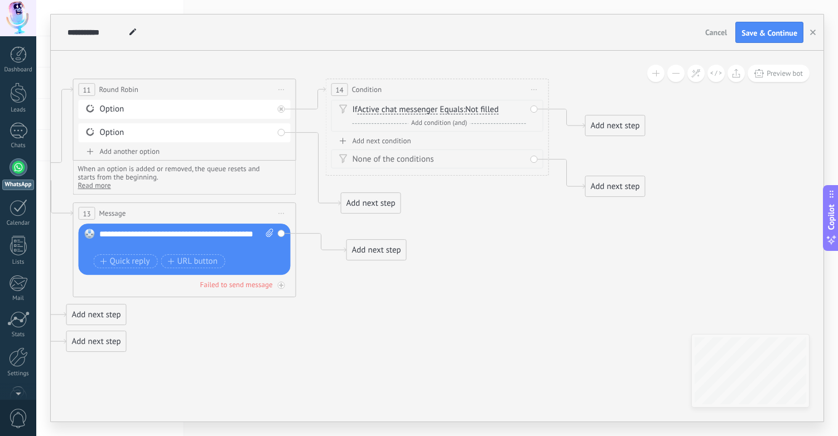
click at [492, 111] on span "Not filled" at bounding box center [481, 109] width 33 height 9
click at [492, 111] on button "Not filled" at bounding box center [530, 110] width 140 height 20
click at [510, 129] on span "Waba" at bounding box center [520, 129] width 135 height 11
click at [480, 108] on span "Waba" at bounding box center [475, 109] width 20 height 9
click at [480, 108] on button "Waba" at bounding box center [530, 110] width 140 height 20
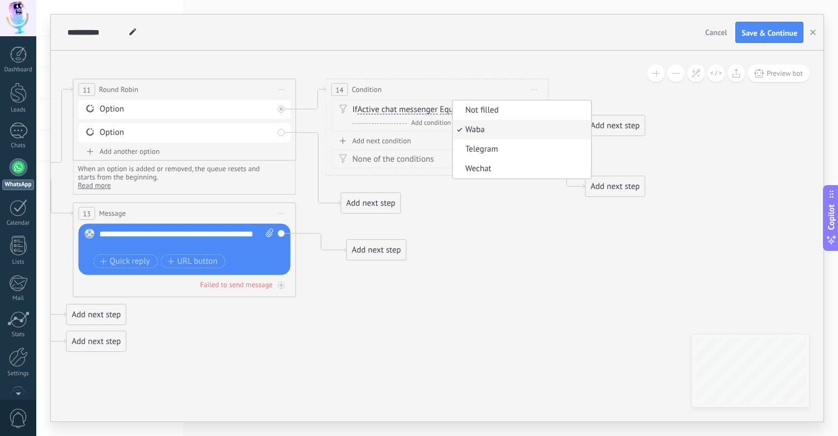
click at [507, 214] on icon at bounding box center [31, 223] width 1788 height 847
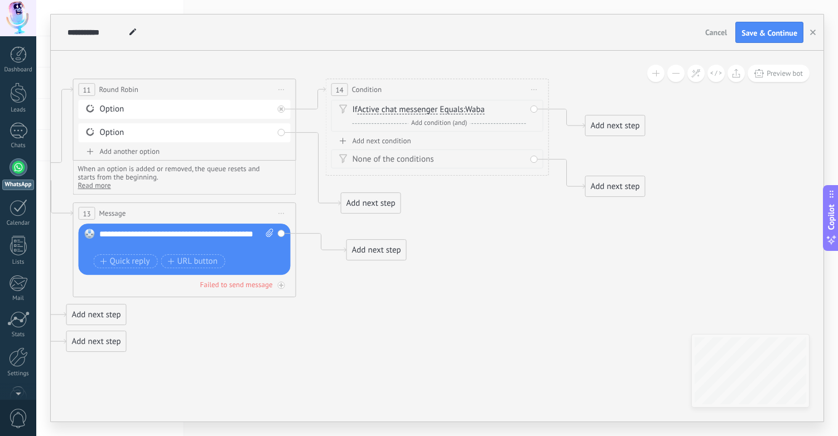
click at [463, 124] on span "Add condition (and)" at bounding box center [439, 123] width 61 height 8
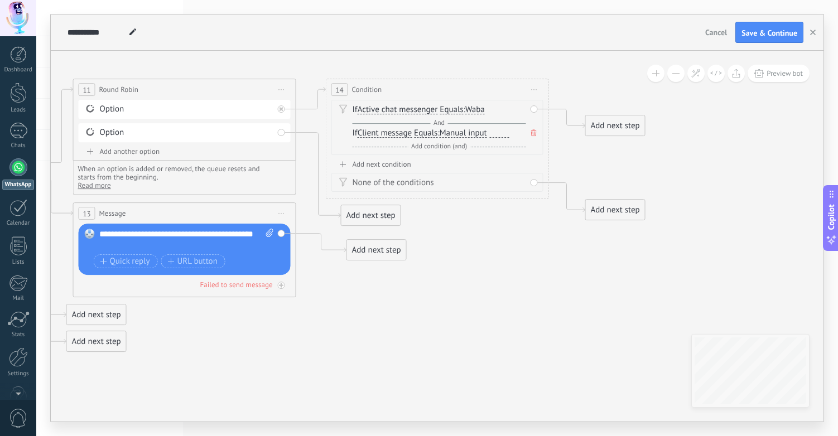
click at [392, 109] on span "Active chat messenger" at bounding box center [398, 109] width 80 height 9
click at [392, 109] on button "Active chat messenger" at bounding box center [422, 110] width 140 height 20
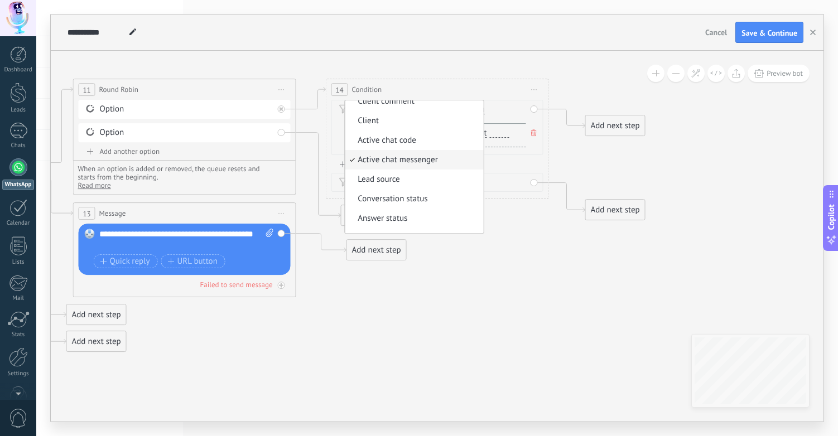
scroll to position [23, 0]
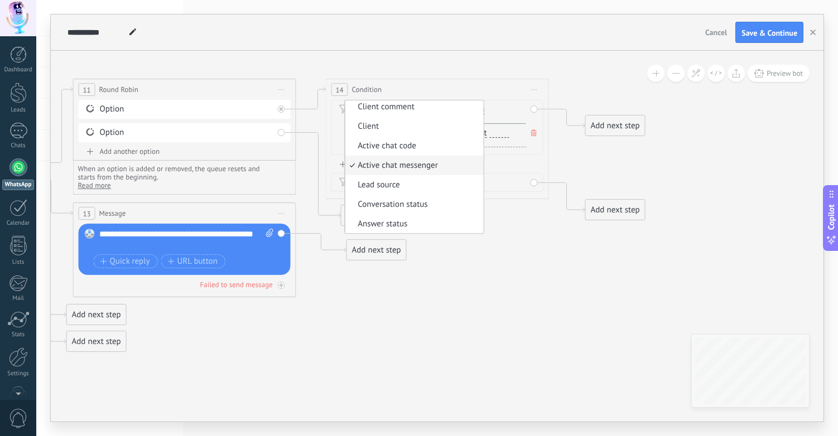
click at [492, 59] on icon at bounding box center [31, 223] width 1788 height 847
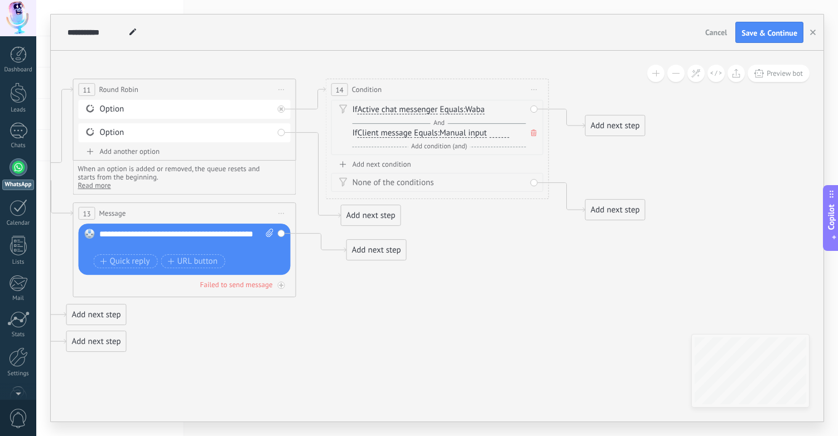
click at [333, 307] on icon at bounding box center [31, 223] width 1788 height 847
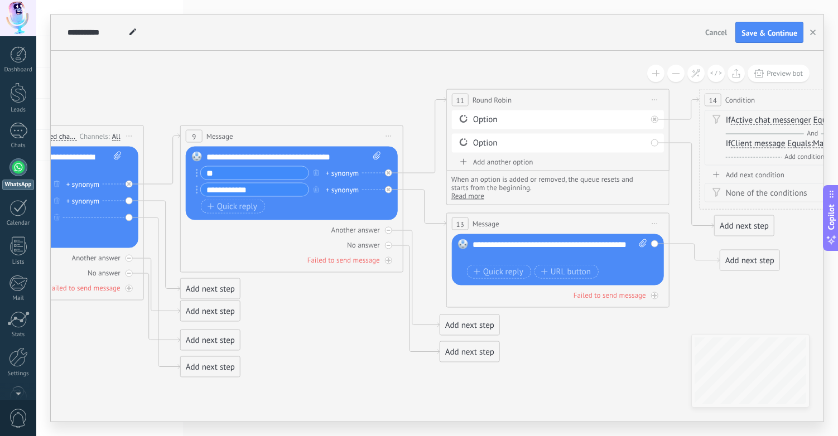
drag, startPoint x: 328, startPoint y: 301, endPoint x: 703, endPoint y: 311, distance: 375.2
click at [703, 311] on icon at bounding box center [405, 233] width 1788 height 847
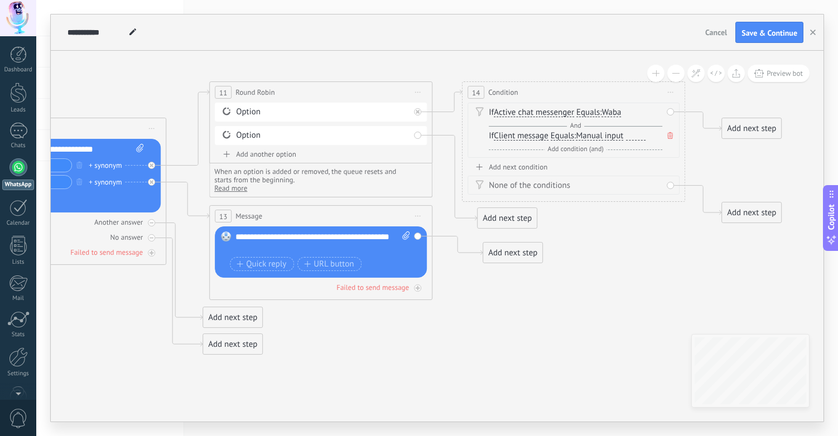
drag, startPoint x: 622, startPoint y: 353, endPoint x: 384, endPoint y: 346, distance: 238.4
click at [384, 346] on icon at bounding box center [167, 225] width 1788 height 847
click at [538, 112] on span "Active chat messenger" at bounding box center [534, 112] width 80 height 9
click at [538, 112] on button "Active chat messenger" at bounding box center [558, 113] width 140 height 20
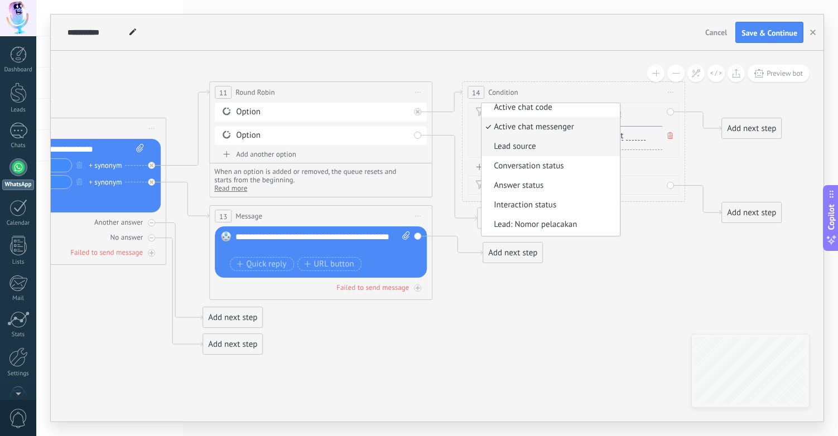
scroll to position [92, 0]
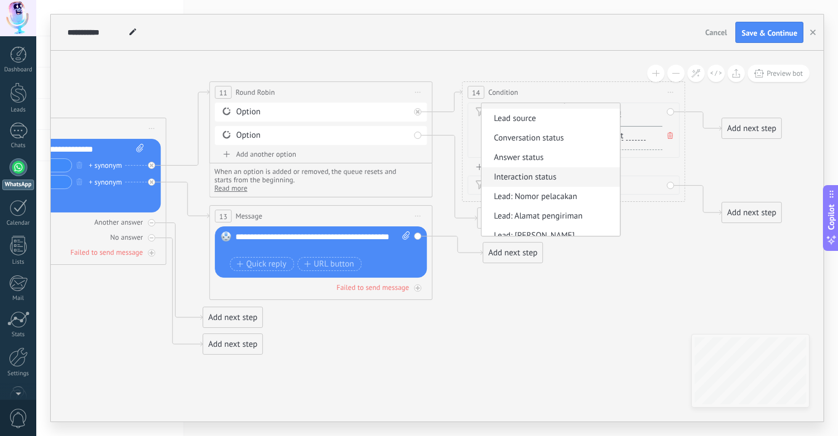
click at [560, 178] on span "Interaction status" at bounding box center [549, 177] width 135 height 11
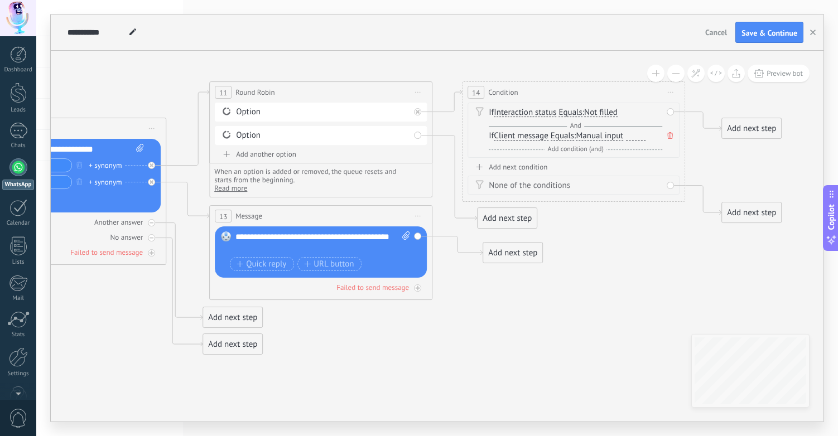
click at [607, 112] on span "Not filled" at bounding box center [600, 112] width 33 height 9
click at [607, 112] on button "Not filled" at bounding box center [649, 113] width 140 height 20
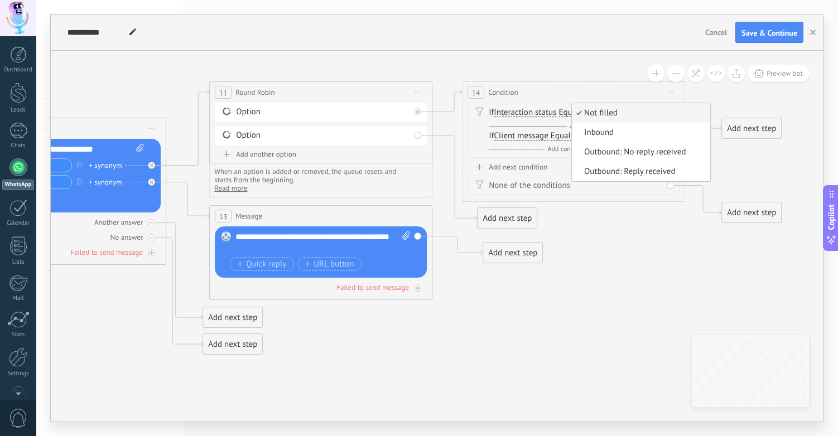
click at [613, 113] on span "Not filled" at bounding box center [639, 113] width 135 height 11
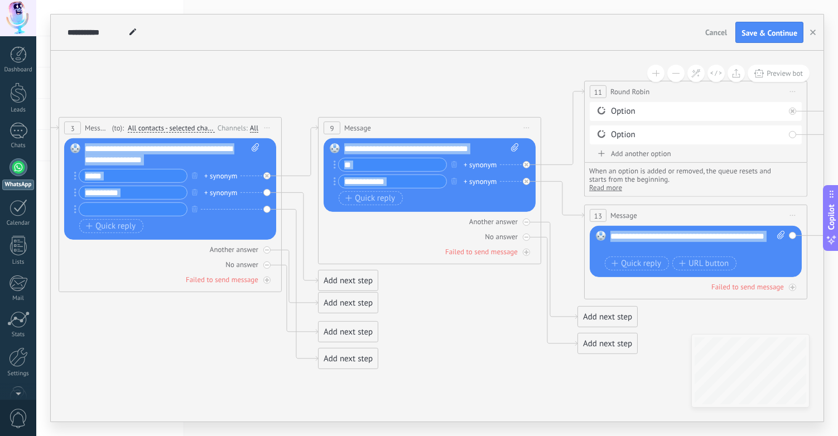
click at [771, 351] on div "**********" at bounding box center [437, 236] width 773 height 371
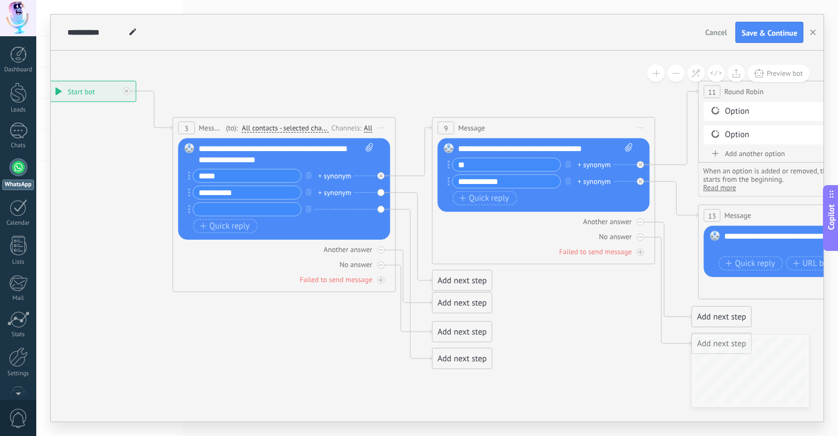
click at [330, 353] on icon at bounding box center [656, 225] width 1788 height 847
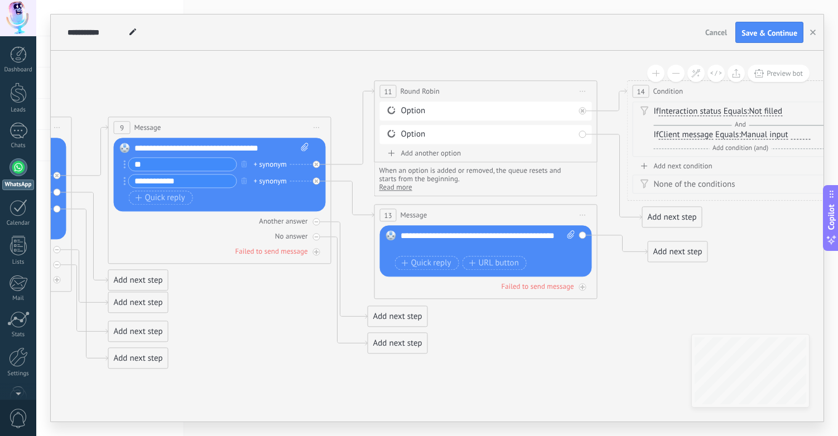
drag, startPoint x: 587, startPoint y: 321, endPoint x: 251, endPoint y: 320, distance: 336.5
click at [254, 321] on icon at bounding box center [333, 224] width 1788 height 847
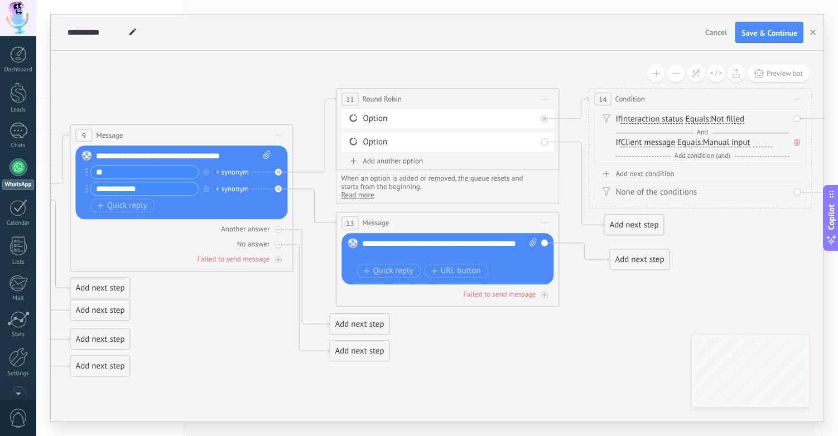
drag, startPoint x: 765, startPoint y: 258, endPoint x: 649, endPoint y: 280, distance: 117.7
click at [657, 284] on icon at bounding box center [294, 232] width 1788 height 847
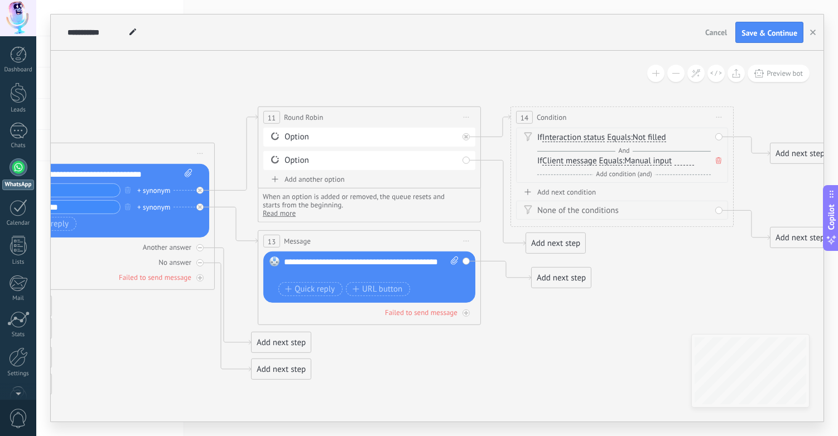
click at [717, 117] on icon at bounding box center [720, 117] width 6 height 1
click at [737, 186] on div "Delete" at bounding box center [761, 190] width 93 height 19
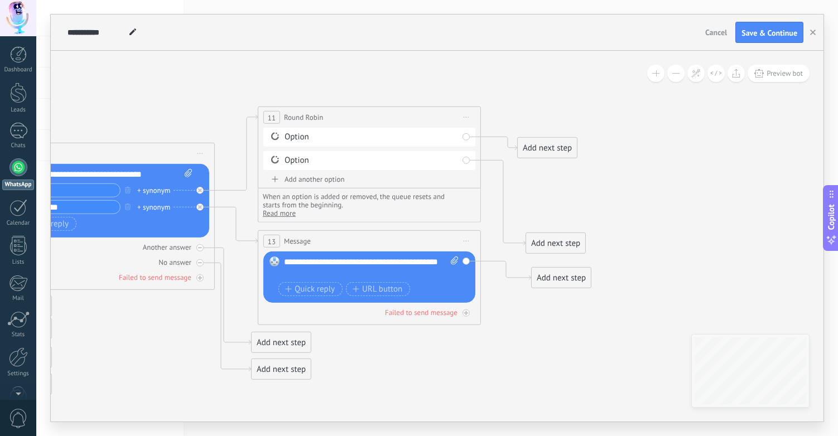
click at [547, 142] on div "Add next step" at bounding box center [547, 148] width 59 height 18
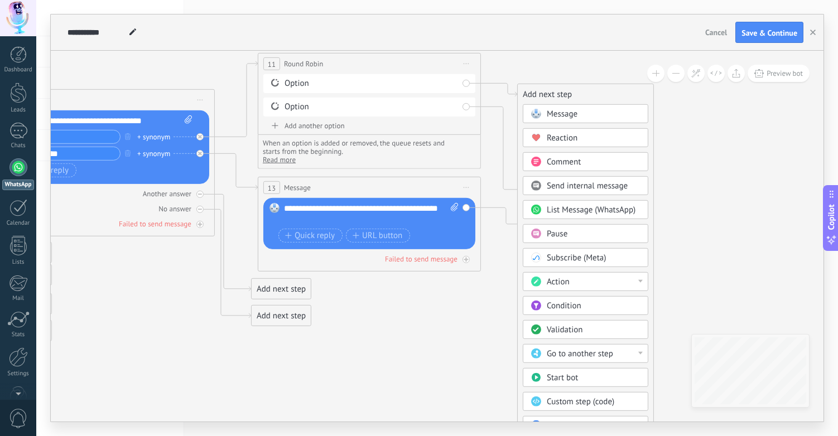
click at [580, 279] on div "Action" at bounding box center [594, 282] width 94 height 11
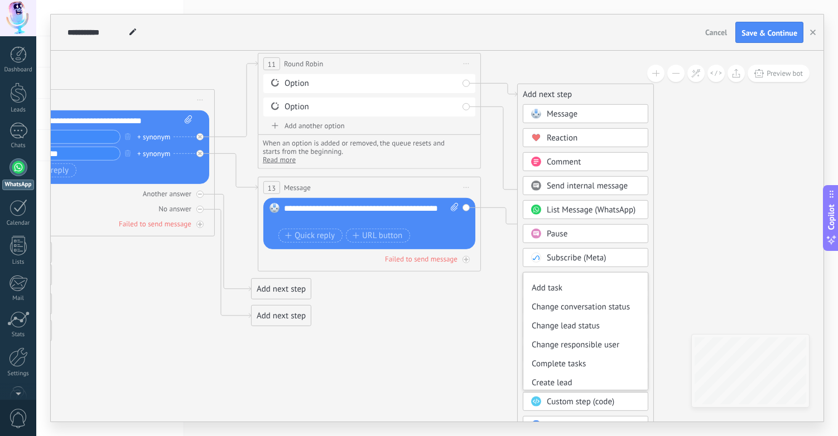
scroll to position [0, 0]
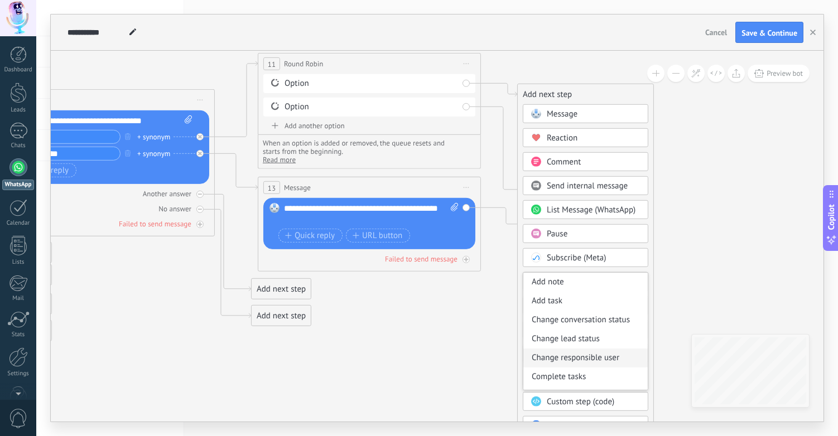
click at [591, 358] on div "Change responsible user" at bounding box center [585, 358] width 124 height 19
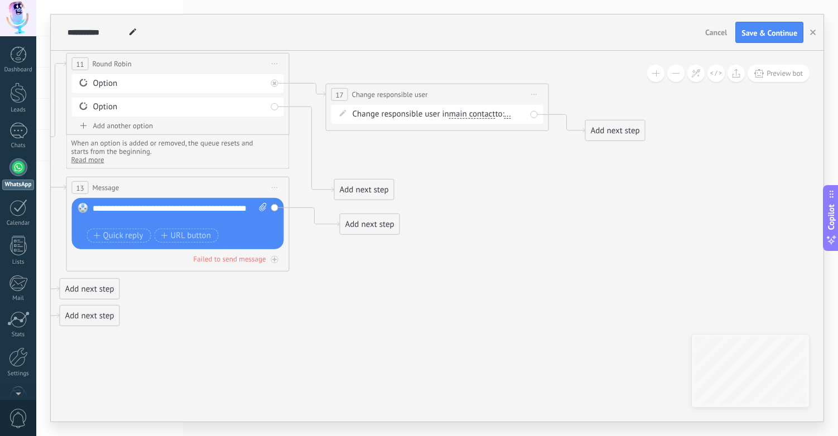
click at [619, 129] on div "Add next step" at bounding box center [615, 131] width 59 height 18
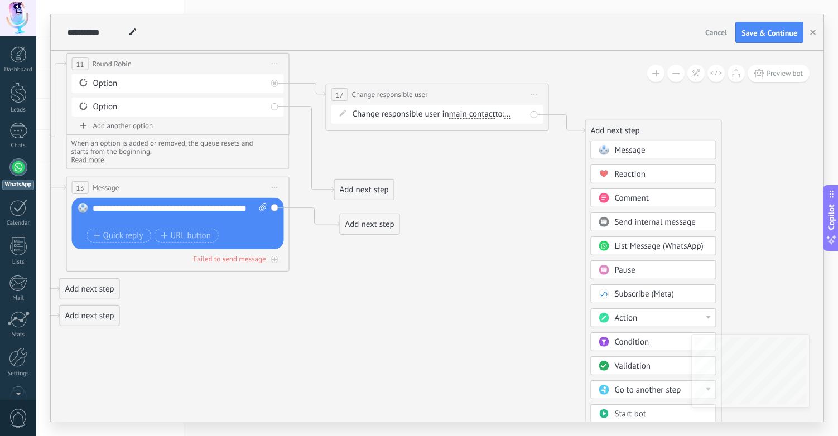
click at [511, 113] on span "..." at bounding box center [508, 114] width 7 height 9
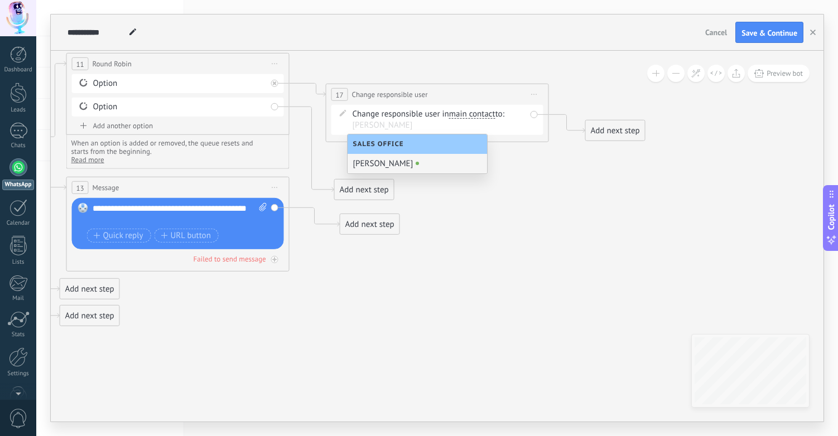
click at [415, 165] on div "[PERSON_NAME]" at bounding box center [418, 164] width 140 height 20
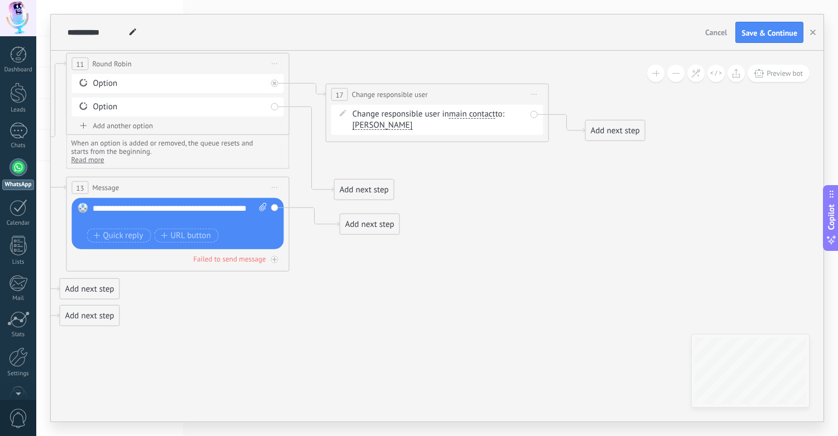
click at [452, 187] on icon at bounding box center [27, 197] width 1795 height 847
click at [372, 124] on span "[PERSON_NAME]" at bounding box center [383, 125] width 60 height 9
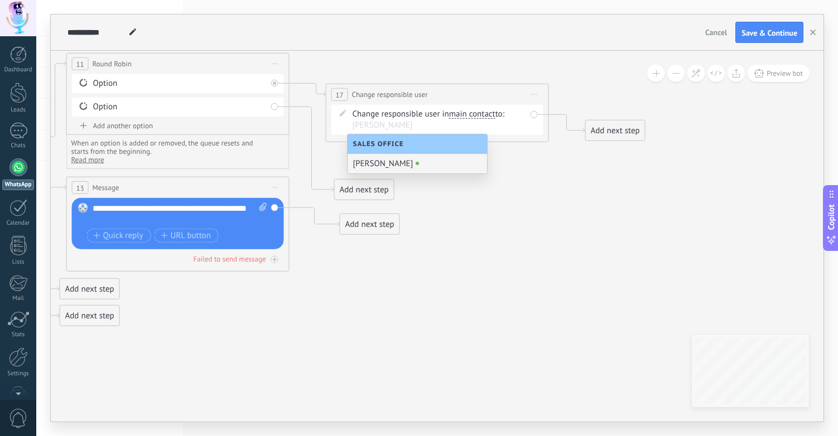
click at [460, 248] on icon at bounding box center [27, 197] width 1795 height 847
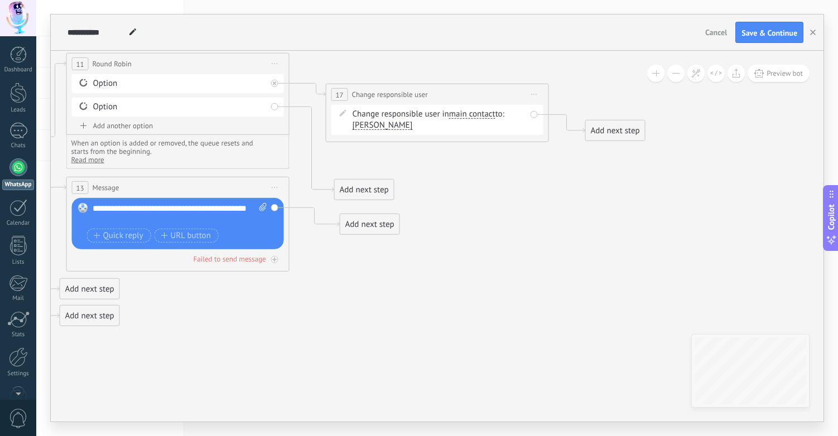
click at [377, 190] on div "Add next step" at bounding box center [364, 190] width 59 height 18
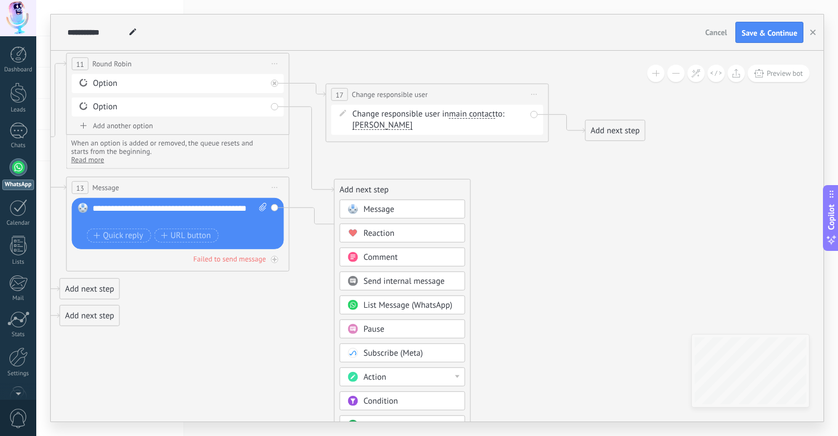
click at [391, 375] on div "Action" at bounding box center [411, 377] width 94 height 11
click at [398, 401] on div "Change responsible user" at bounding box center [402, 398] width 124 height 19
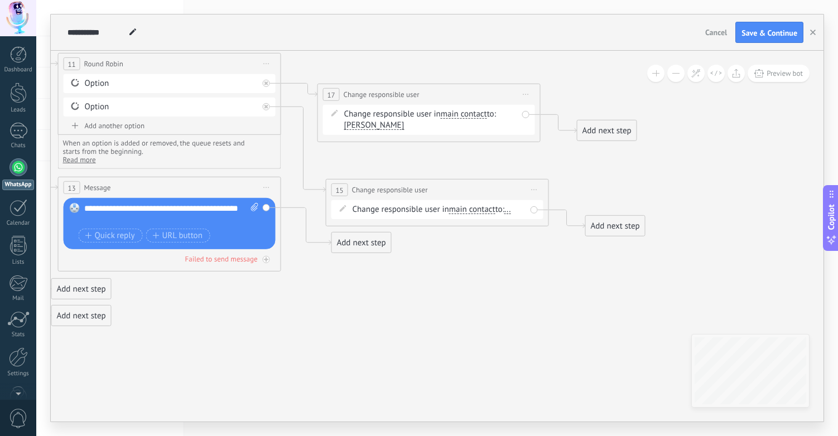
click at [511, 211] on span "..." at bounding box center [508, 209] width 7 height 9
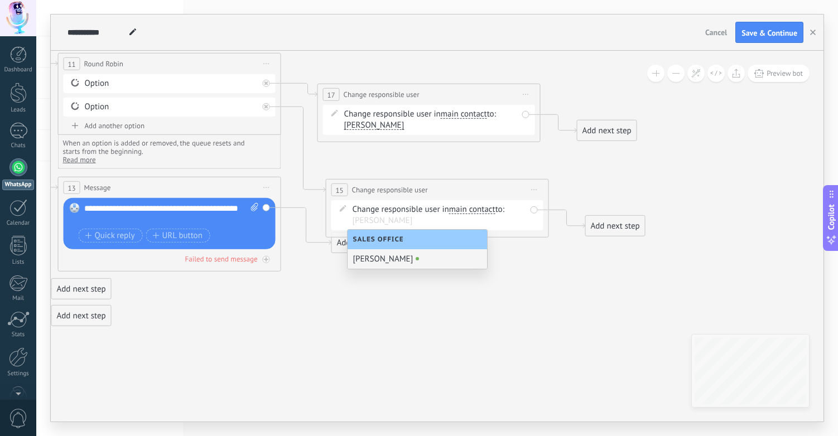
click at [526, 287] on icon at bounding box center [23, 190] width 1803 height 832
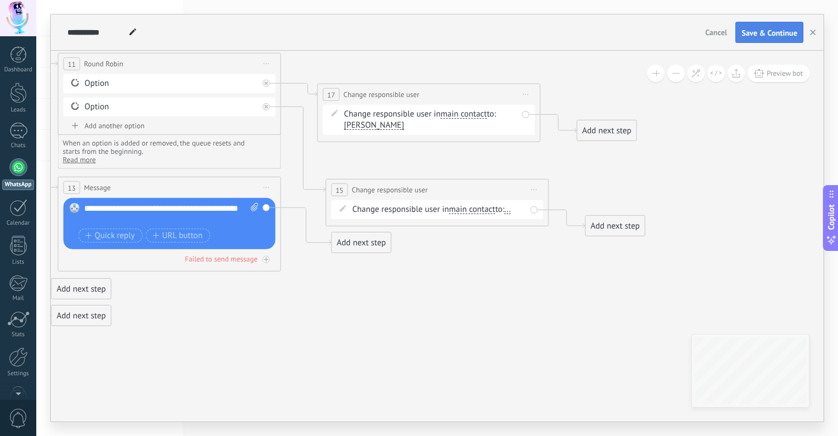
click at [750, 33] on span "Save & Continue" at bounding box center [770, 33] width 56 height 8
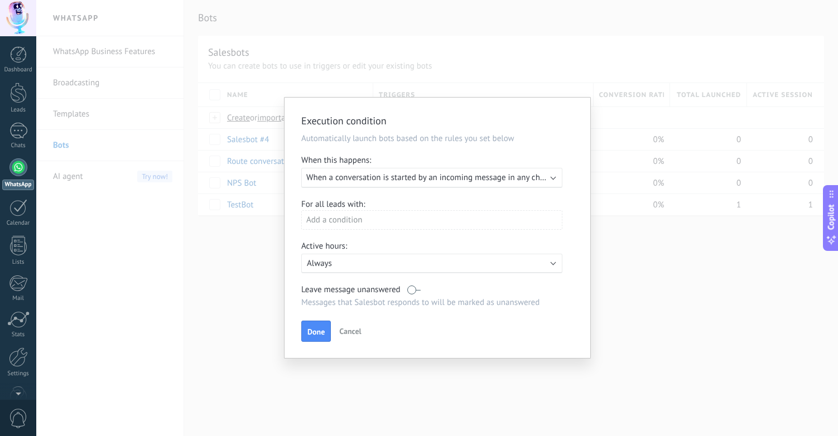
click at [362, 180] on span "When a conversation is started by an incoming message in any channel" at bounding box center [433, 177] width 254 height 11
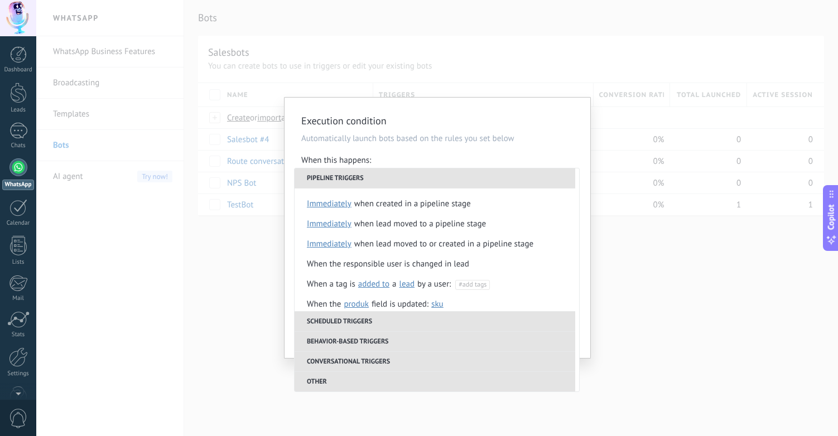
click at [355, 382] on li "Other" at bounding box center [435, 382] width 281 height 20
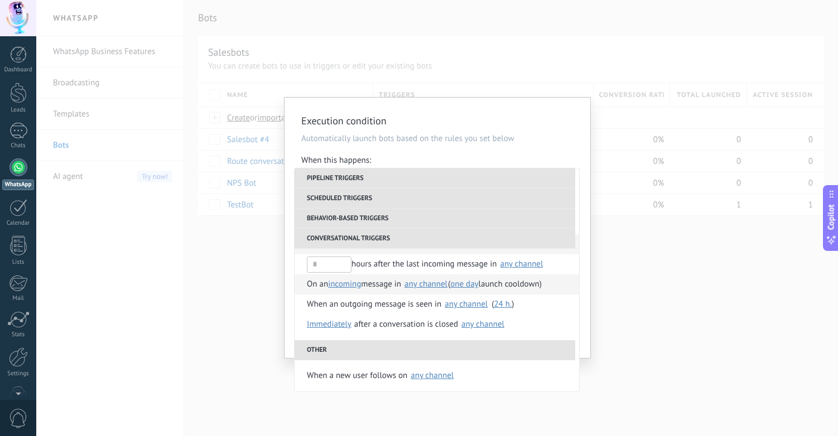
click at [350, 286] on span "incoming" at bounding box center [344, 284] width 33 height 11
click at [386, 284] on li "incoming" at bounding box center [359, 284] width 57 height 19
click at [403, 219] on li "Behavior-based triggers" at bounding box center [435, 219] width 281 height 20
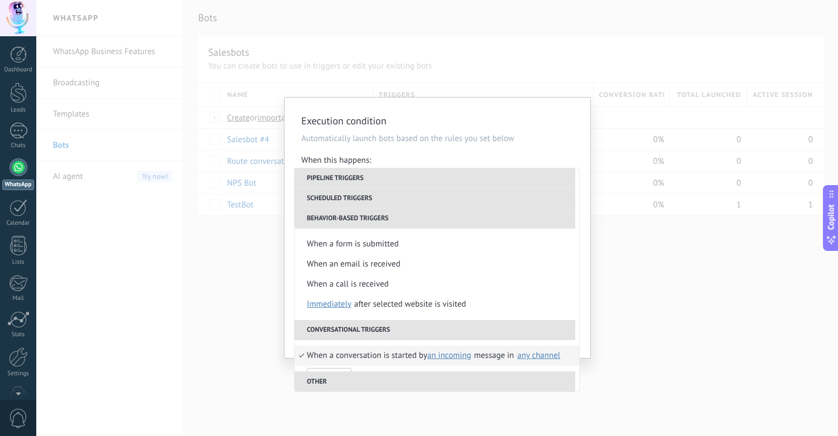
click at [404, 201] on li "Scheduled triggers" at bounding box center [435, 199] width 281 height 20
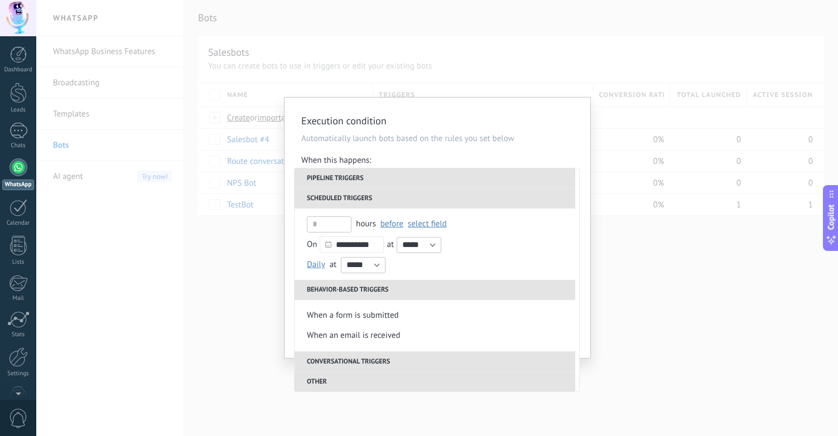
click at [407, 203] on li "Scheduled triggers" at bounding box center [435, 199] width 281 height 20
click at [391, 157] on div "When this happens:" at bounding box center [437, 161] width 272 height 13
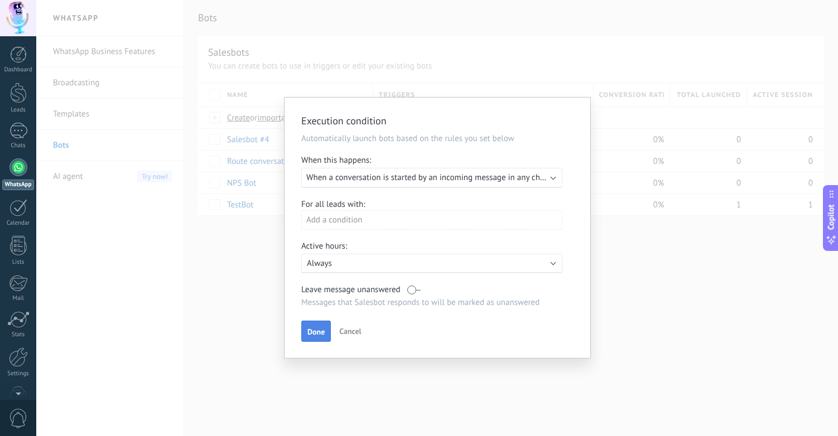
click at [310, 335] on span "Done" at bounding box center [316, 332] width 17 height 8
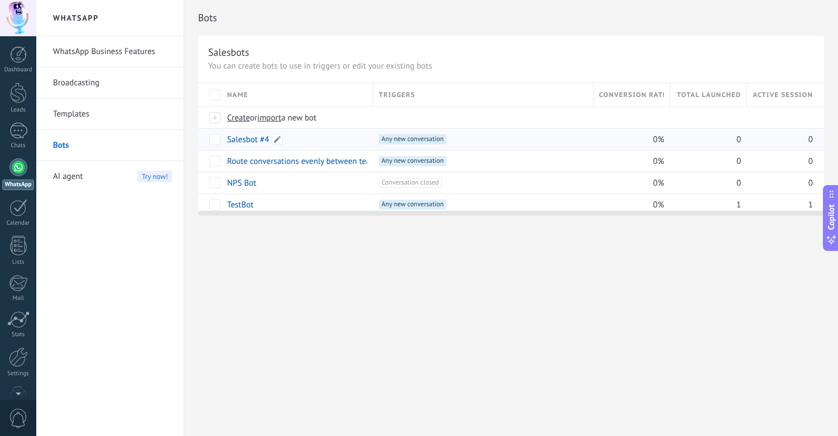
click at [249, 140] on link "Salesbot #4" at bounding box center [248, 139] width 42 height 11
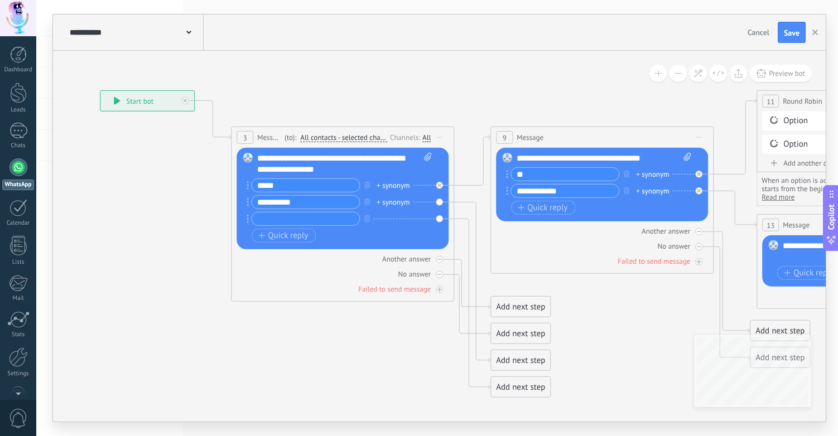
drag, startPoint x: 342, startPoint y: 311, endPoint x: 132, endPoint y: 268, distance: 214.7
click at [143, 266] on icon at bounding box center [674, 244] width 1706 height 866
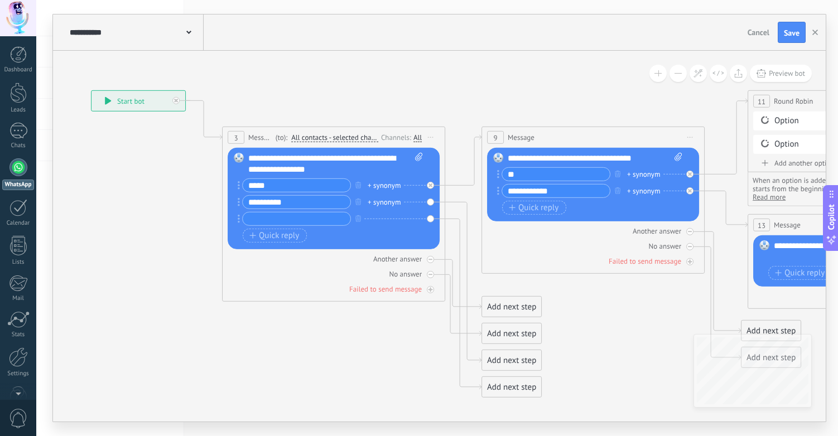
drag, startPoint x: 650, startPoint y: 319, endPoint x: 397, endPoint y: 321, distance: 253.4
click at [406, 319] on icon at bounding box center [665, 244] width 1706 height 866
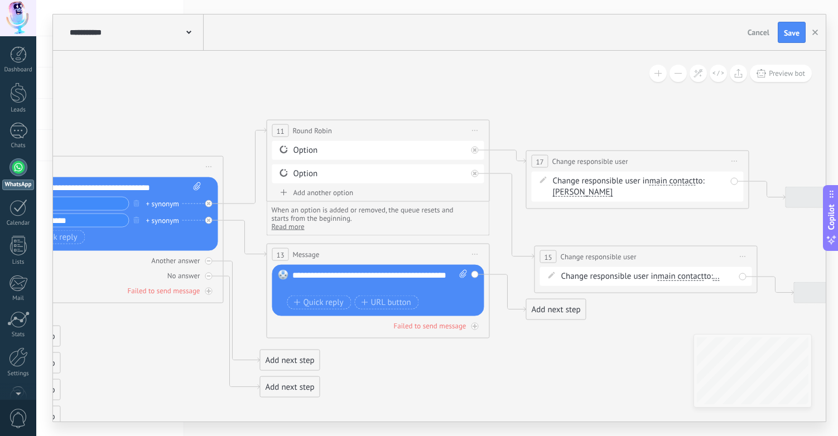
drag, startPoint x: 762, startPoint y: 306, endPoint x: 468, endPoint y: 333, distance: 295.3
click at [470, 335] on icon at bounding box center [231, 274] width 1803 height 866
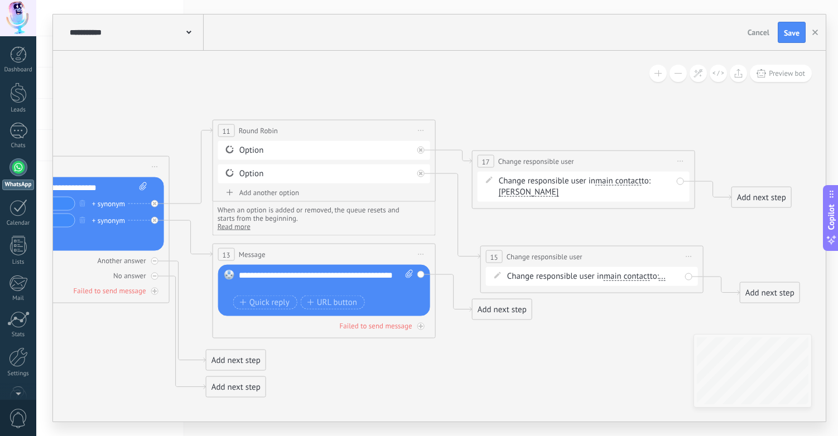
click at [666, 277] on span "..." at bounding box center [662, 276] width 7 height 9
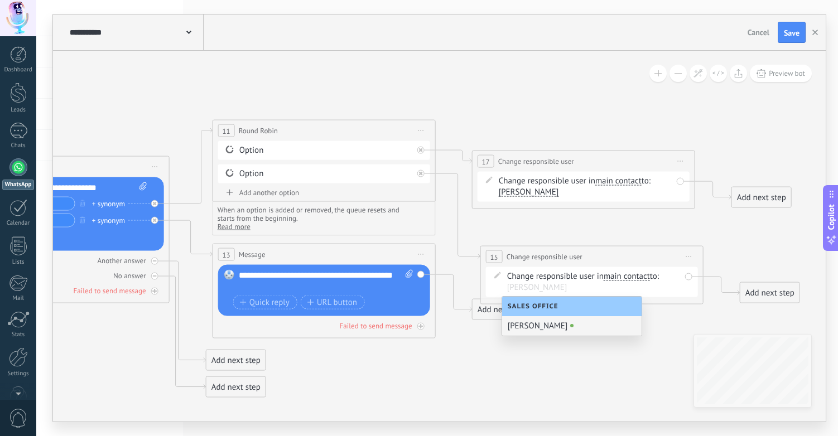
click at [668, 332] on icon at bounding box center [178, 274] width 1803 height 866
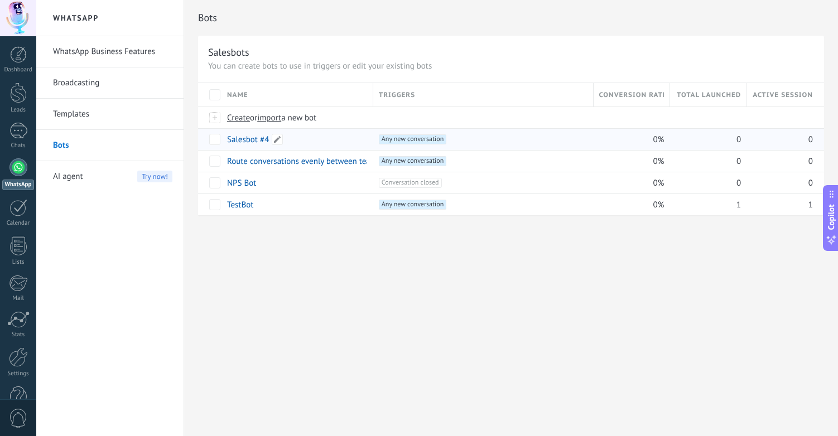
click at [251, 140] on link "Salesbot #4" at bounding box center [248, 139] width 42 height 11
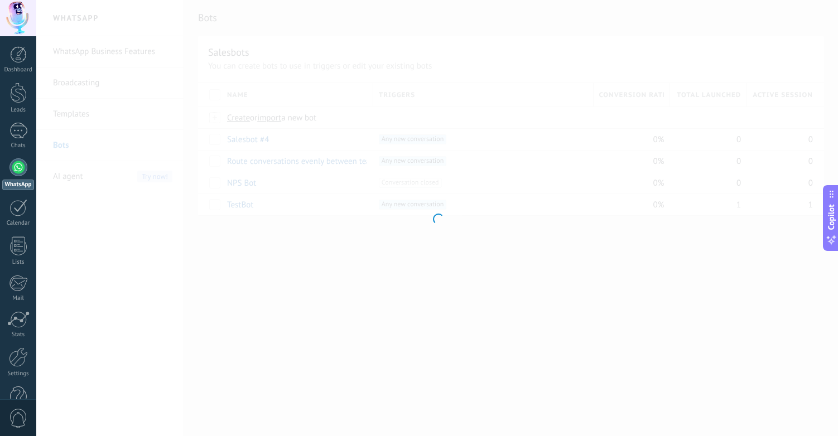
type input "**********"
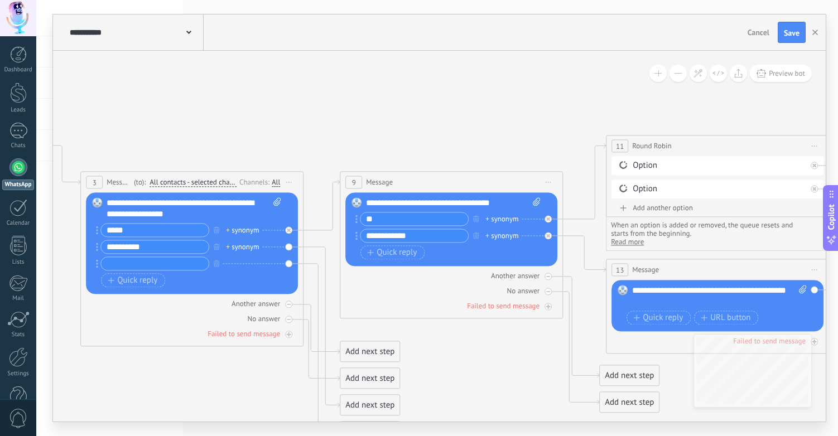
drag, startPoint x: 707, startPoint y: 141, endPoint x: 167, endPoint y: 142, distance: 539.7
click at [203, 142] on icon at bounding box center [571, 289] width 1803 height 866
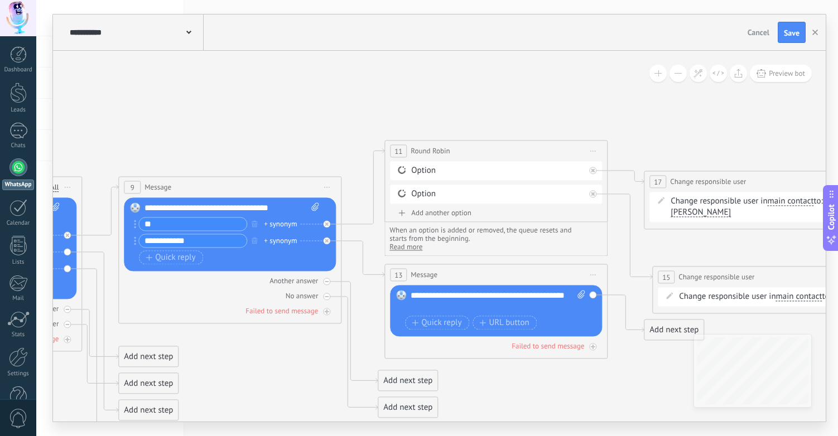
drag, startPoint x: 748, startPoint y: 117, endPoint x: 446, endPoint y: 121, distance: 302.0
click at [447, 121] on icon at bounding box center [350, 294] width 1803 height 866
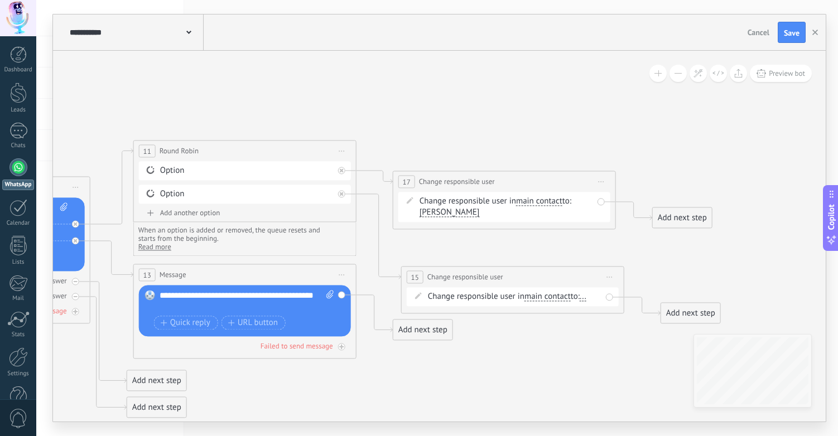
click at [587, 297] on span "..." at bounding box center [583, 296] width 7 height 9
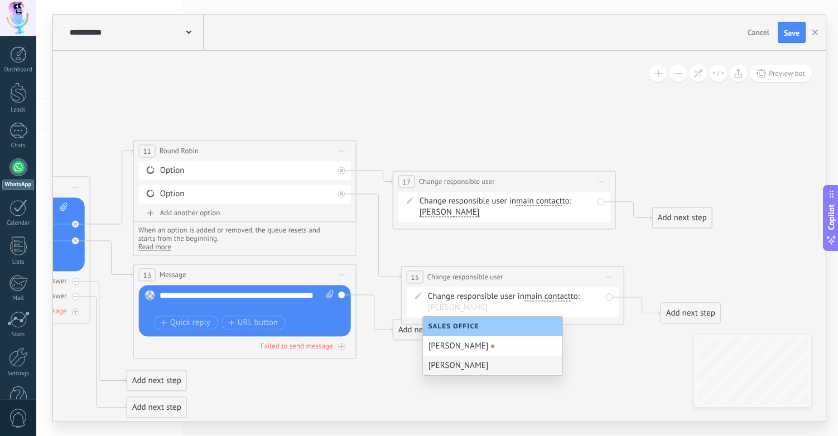
click at [457, 366] on div "Dian" at bounding box center [493, 366] width 140 height 20
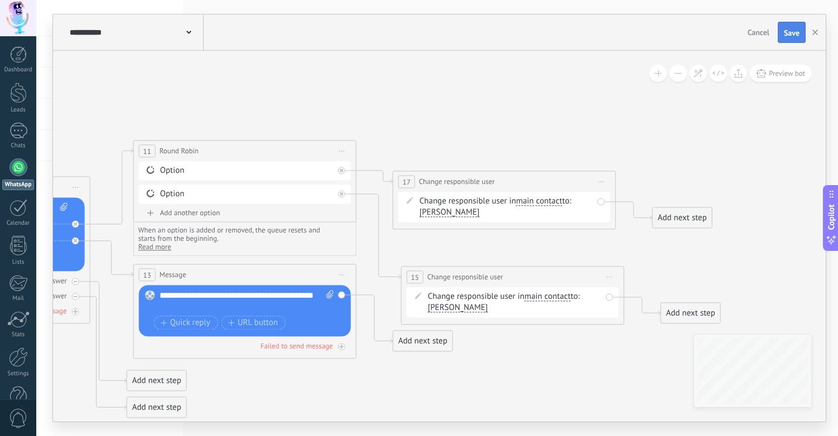
click at [794, 31] on span "Save" at bounding box center [792, 33] width 16 height 8
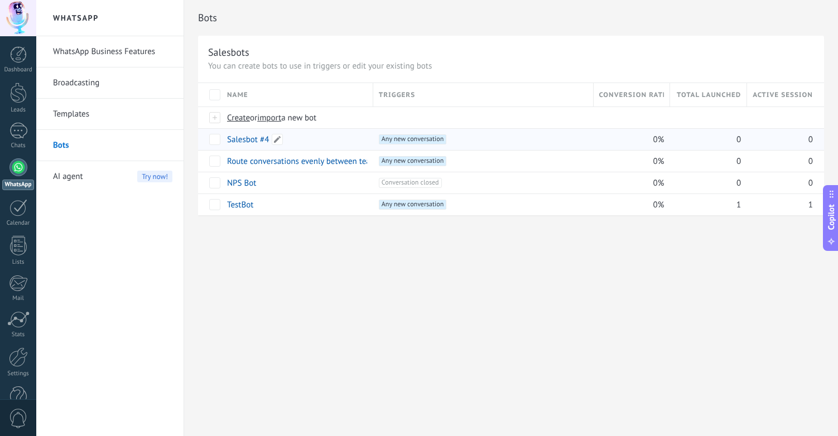
click at [248, 137] on link "Salesbot #4" at bounding box center [248, 139] width 42 height 11
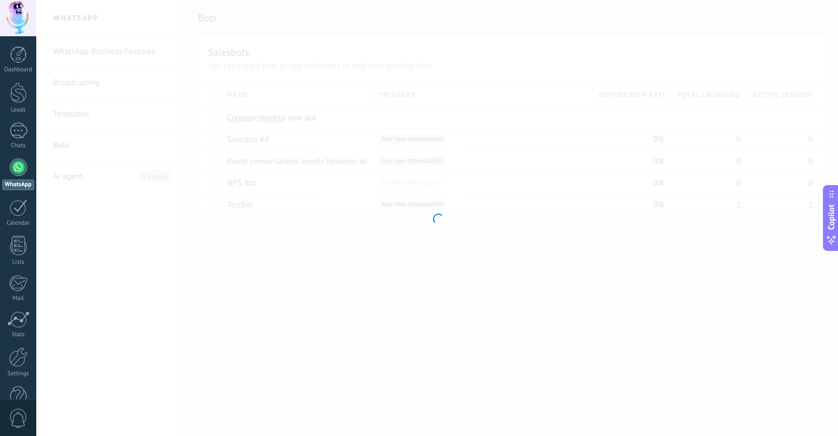
type input "**********"
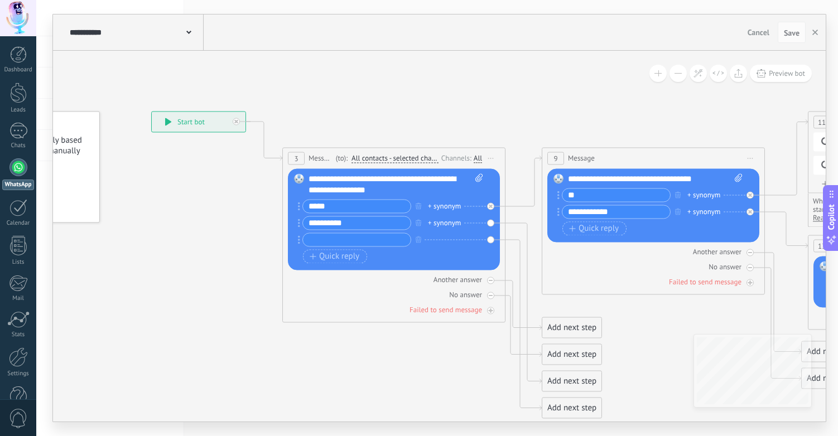
drag, startPoint x: 669, startPoint y: 138, endPoint x: 222, endPoint y: 123, distance: 446.7
click at [335, 115] on icon at bounding box center [725, 265] width 1706 height 866
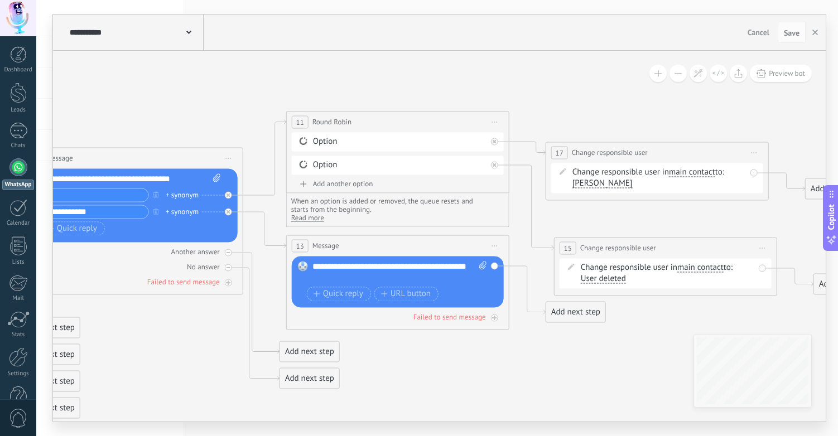
drag, startPoint x: 566, startPoint y: 93, endPoint x: 127, endPoint y: 93, distance: 439.2
click at [191, 93] on icon at bounding box center [251, 265] width 1803 height 866
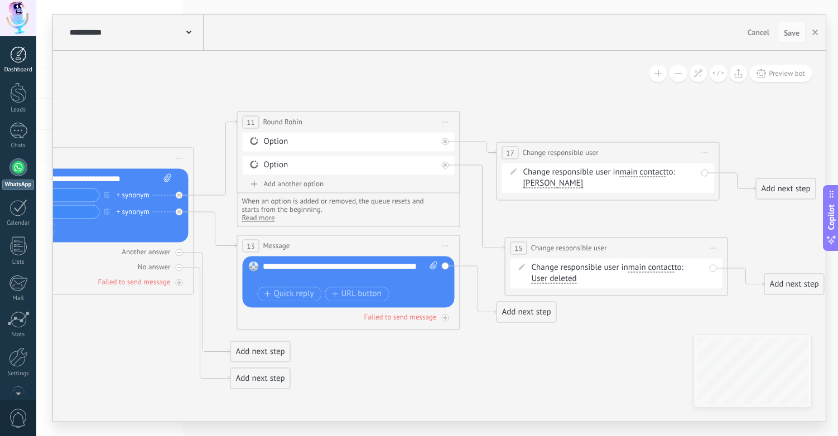
click at [26, 55] on link "Dashboard" at bounding box center [18, 59] width 36 height 27
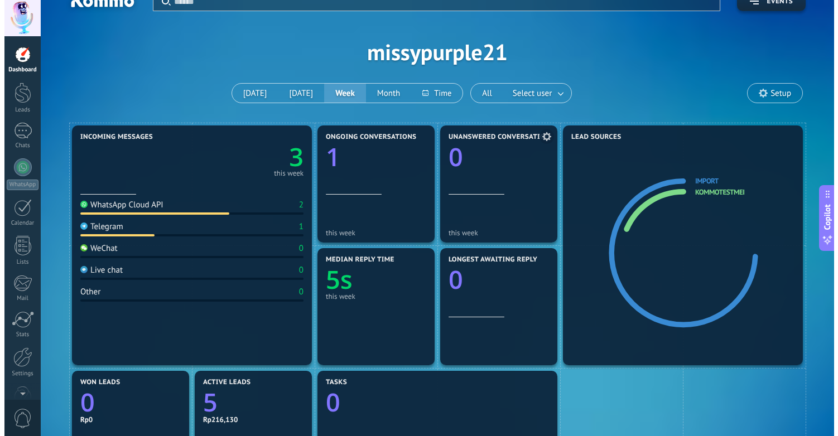
scroll to position [17, 0]
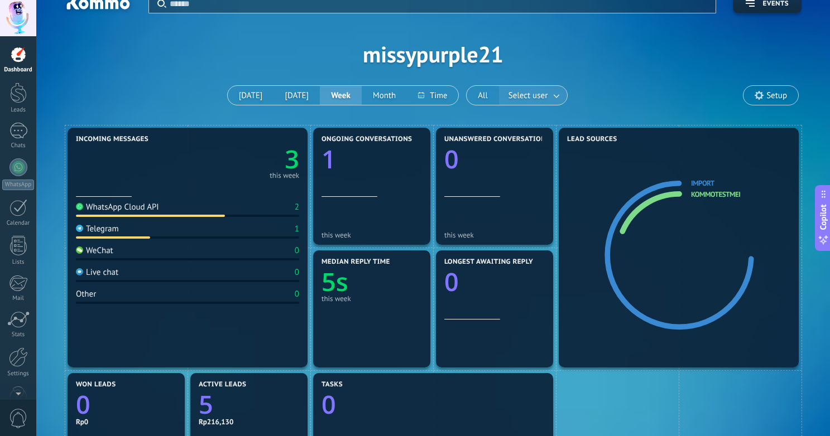
click at [536, 92] on span "Select user" at bounding box center [528, 95] width 44 height 15
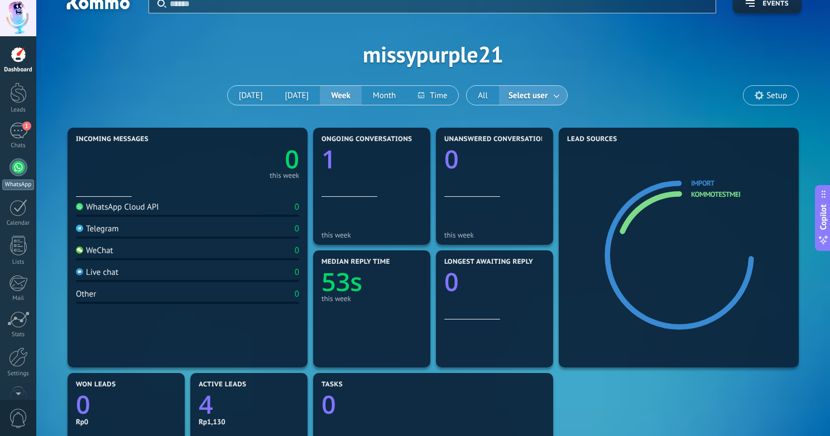
click at [13, 169] on div at bounding box center [18, 167] width 18 height 18
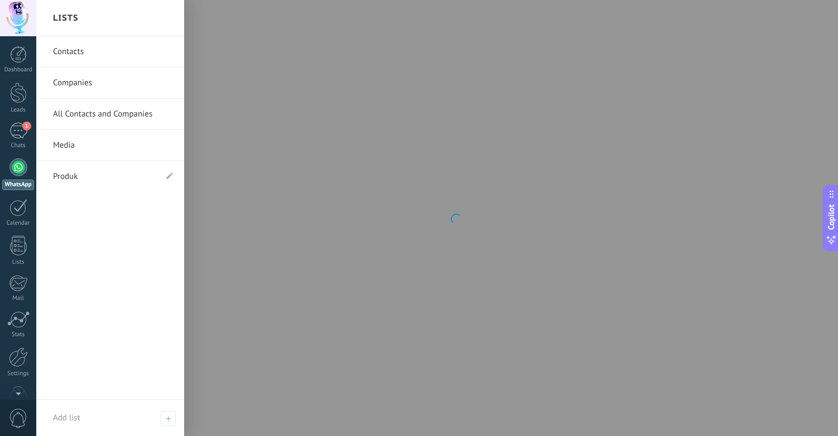
click at [84, 143] on link "Media" at bounding box center [113, 145] width 120 height 31
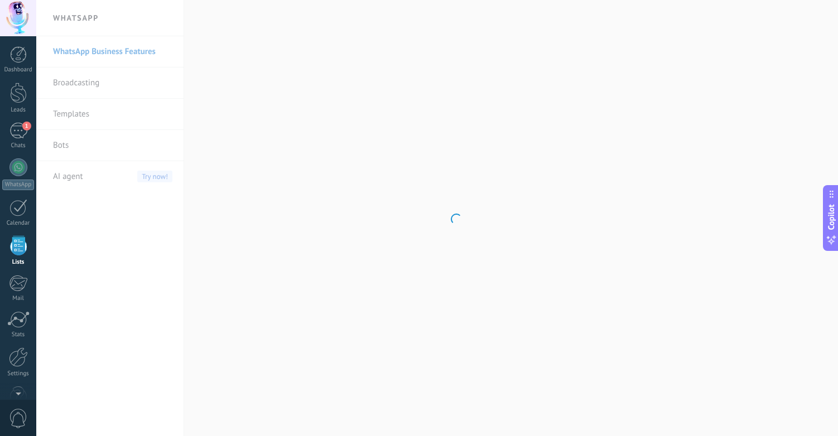
scroll to position [28, 0]
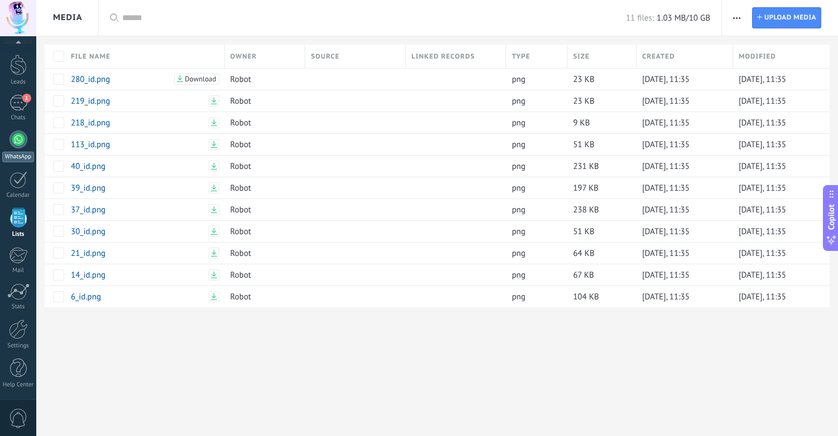
click at [18, 147] on div at bounding box center [18, 140] width 18 height 18
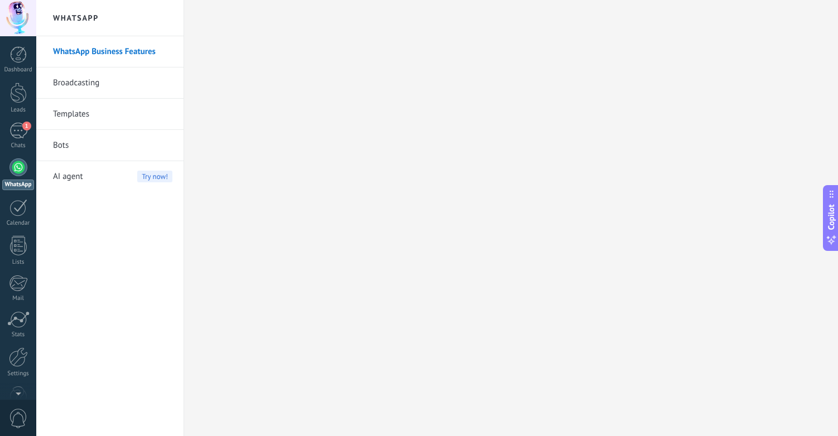
click at [73, 177] on span "AI agent" at bounding box center [68, 176] width 30 height 31
